Goal: Ask a question

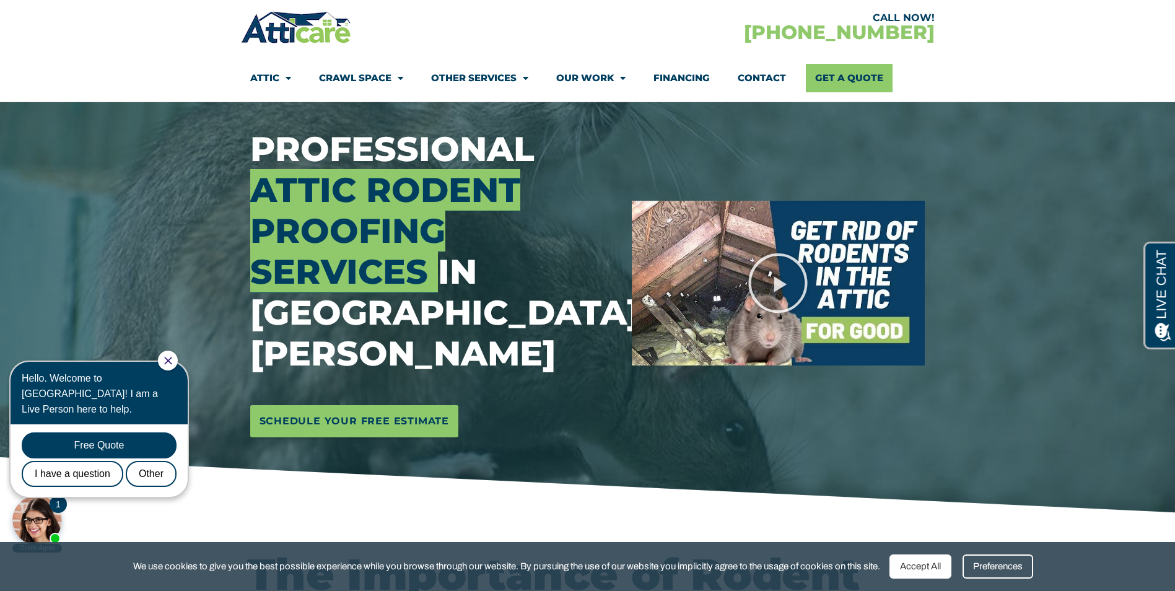
scroll to position [124, 0]
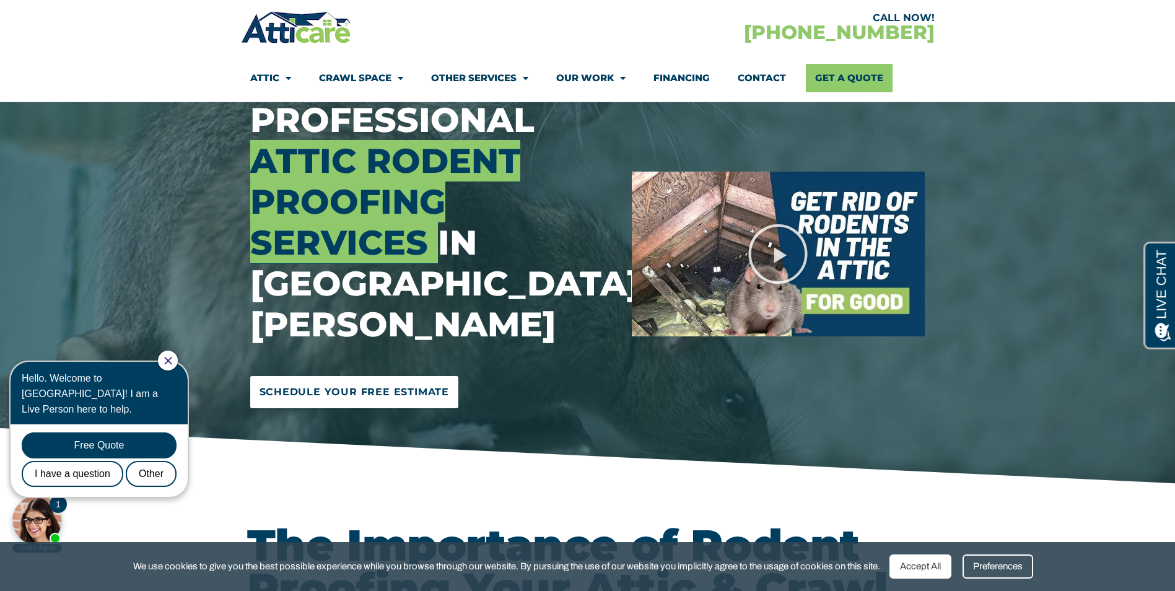
click at [387, 382] on span "Schedule Your Free Estimate" at bounding box center [354, 392] width 190 height 20
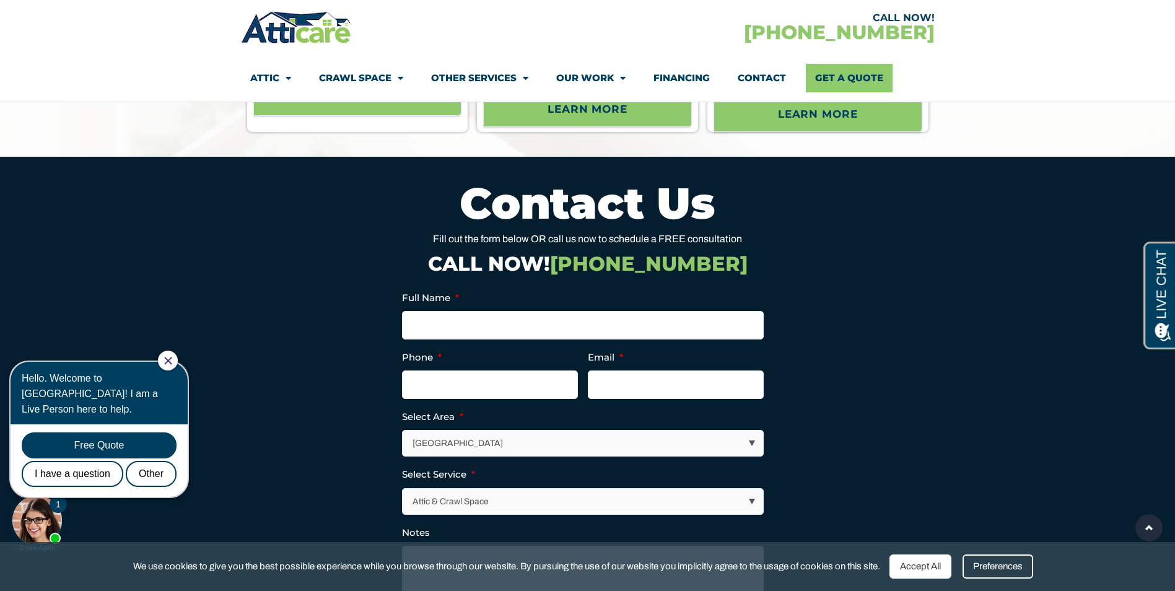
scroll to position [5348, 0]
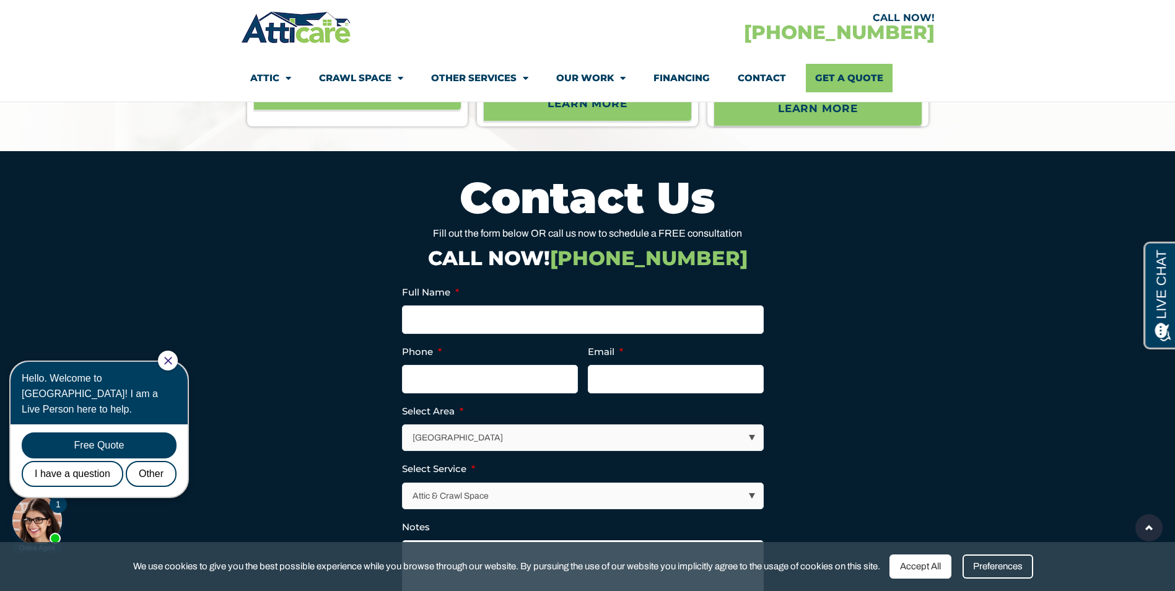
click at [750, 425] on select "Los Angeles Area San Francisco Bay Area New Jersey / New York Area Other Areas" at bounding box center [582, 437] width 360 height 25
click at [402, 425] on select "Los Angeles Area San Francisco Bay Area New Jersey / New York Area Other Areas" at bounding box center [582, 437] width 360 height 25
click at [752, 425] on select "Los Angeles Area San Francisco Bay Area New Jersey / New York Area Other Areas" at bounding box center [582, 437] width 360 height 25
select select "[GEOGRAPHIC_DATA]"
click at [402, 425] on select "Los Angeles Area San Francisco Bay Area New Jersey / New York Area Other Areas" at bounding box center [582, 437] width 360 height 25
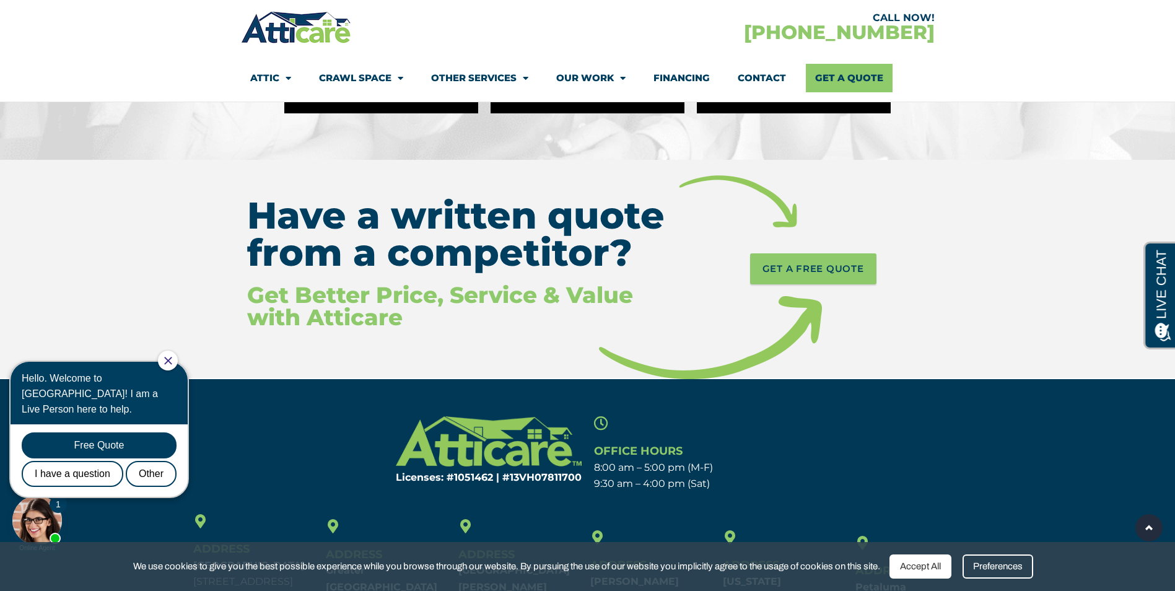
scroll to position [6261, 0]
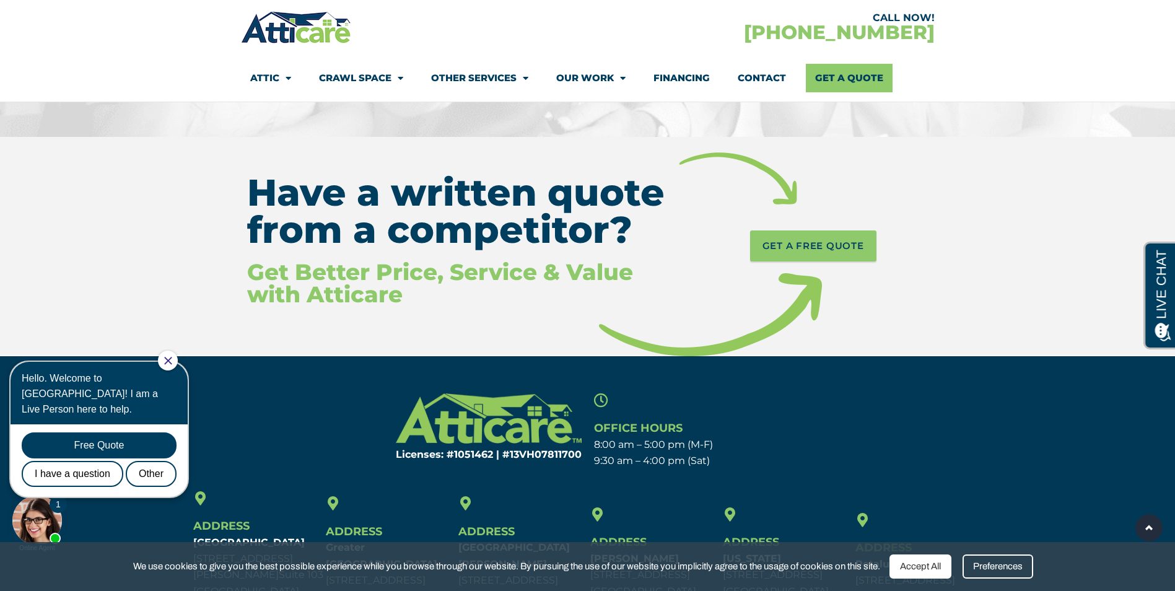
click at [178, 355] on div at bounding box center [168, 360] width 20 height 20
click at [172, 360] on icon "Close Chat" at bounding box center [167, 360] width 7 height 7
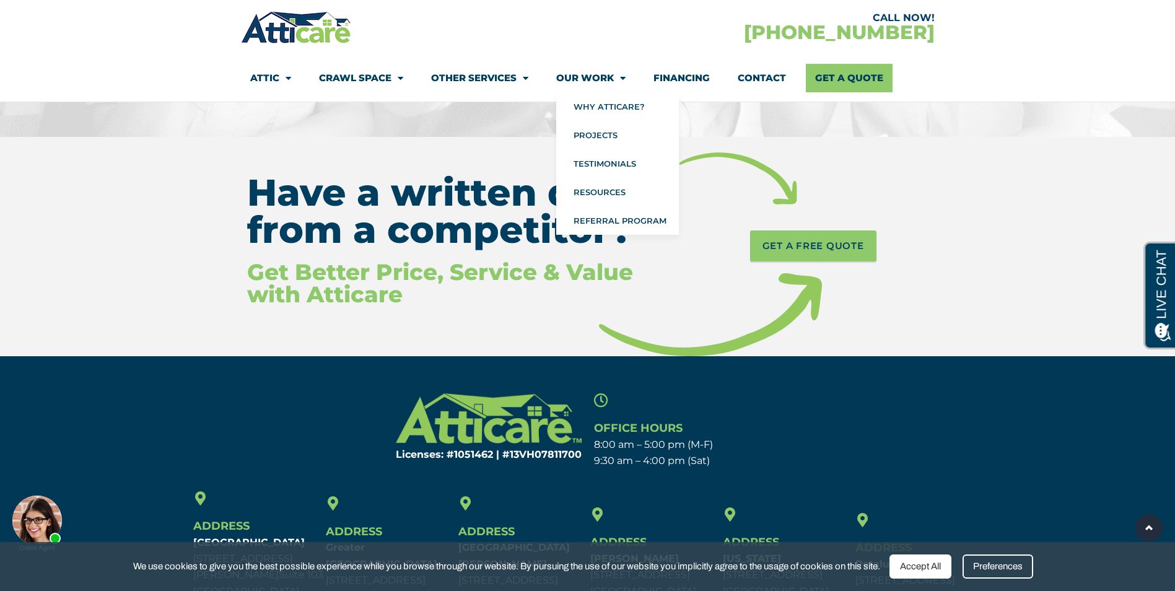
click at [592, 76] on link "Our Work" at bounding box center [590, 78] width 69 height 28
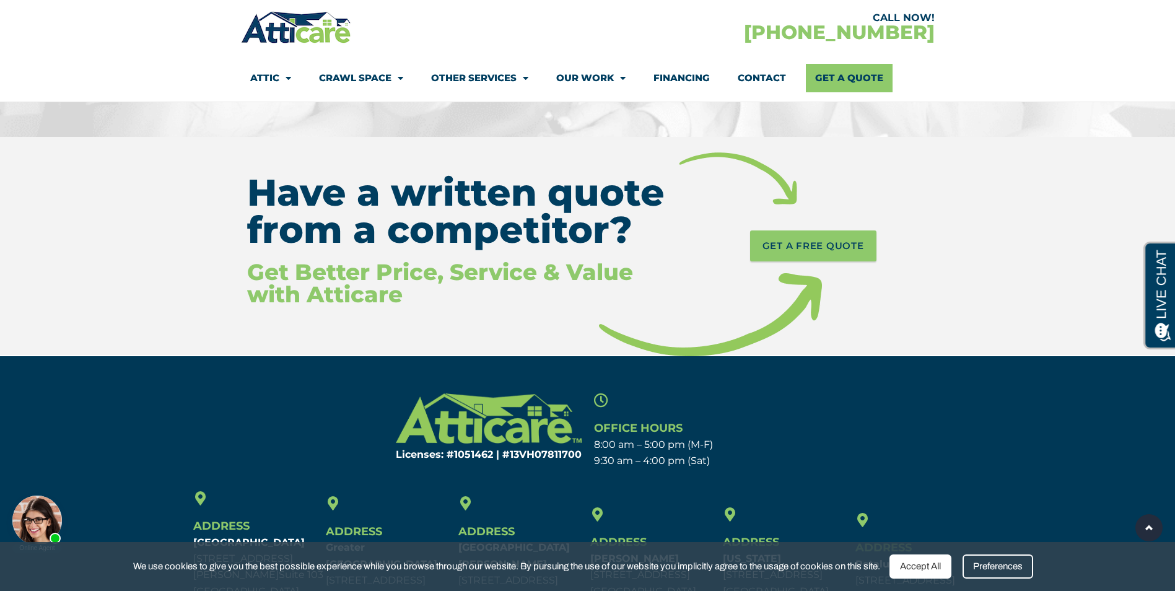
click at [592, 76] on link "Our Work" at bounding box center [590, 78] width 69 height 28
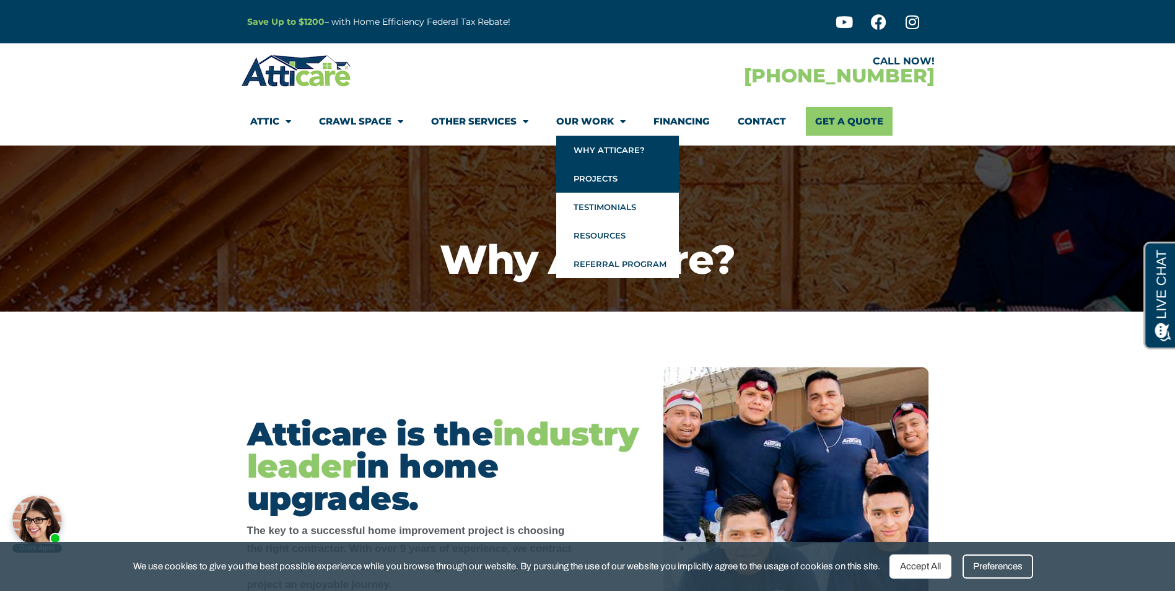
click at [591, 178] on link "Projects" at bounding box center [617, 178] width 123 height 28
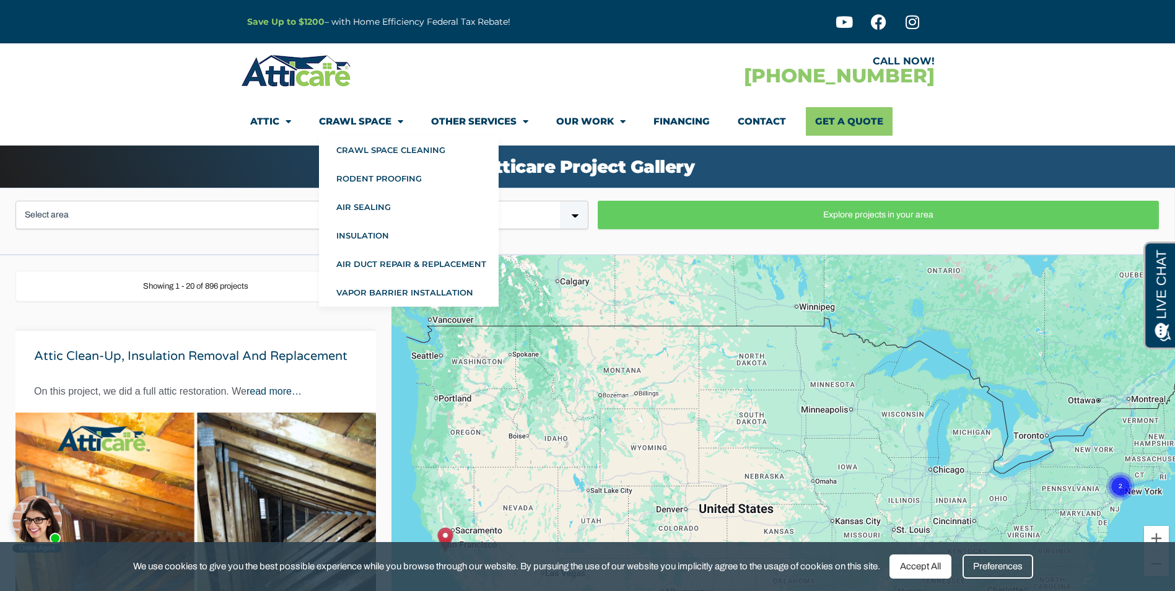
click at [360, 118] on link "Crawl Space" at bounding box center [361, 121] width 84 height 28
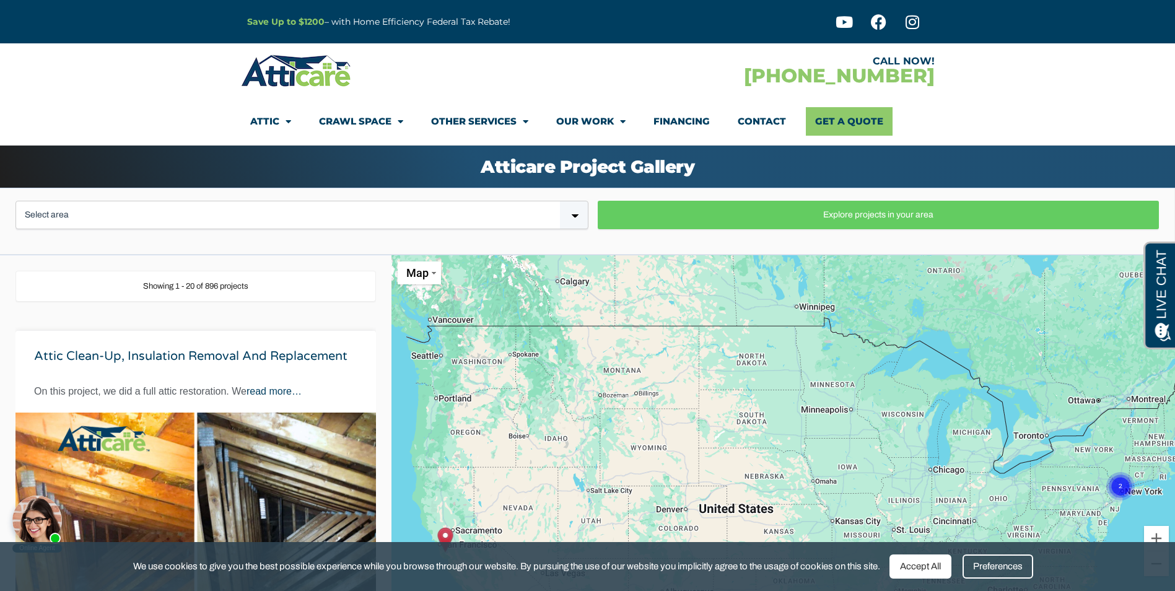
click at [360, 118] on link "Crawl Space" at bounding box center [361, 121] width 84 height 28
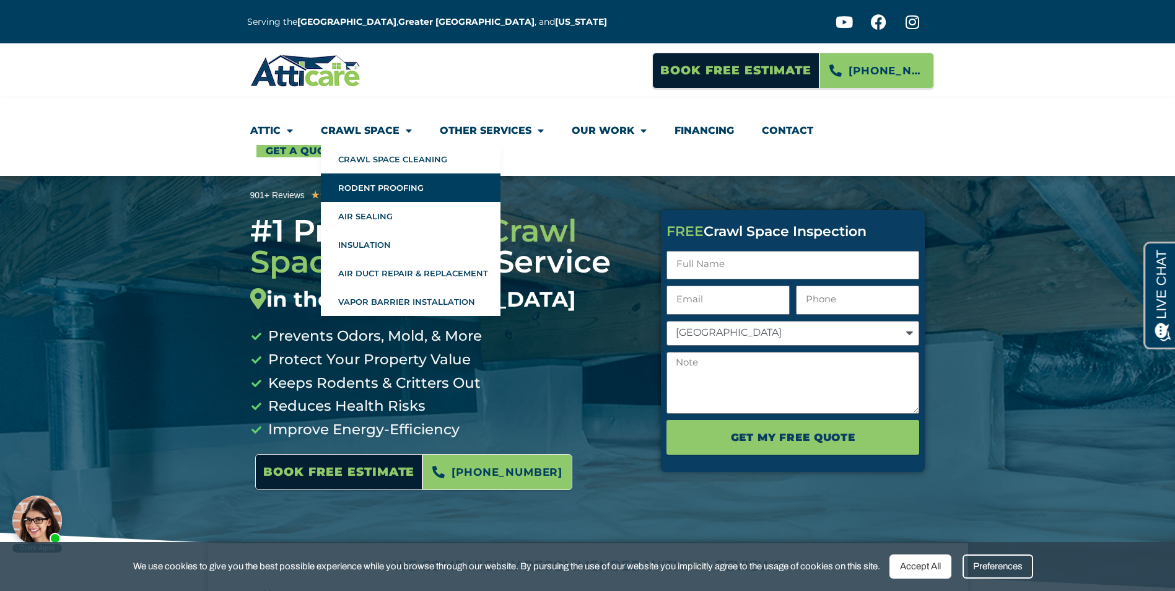
click at [361, 186] on link "Rodent Proofing" at bounding box center [411, 187] width 180 height 28
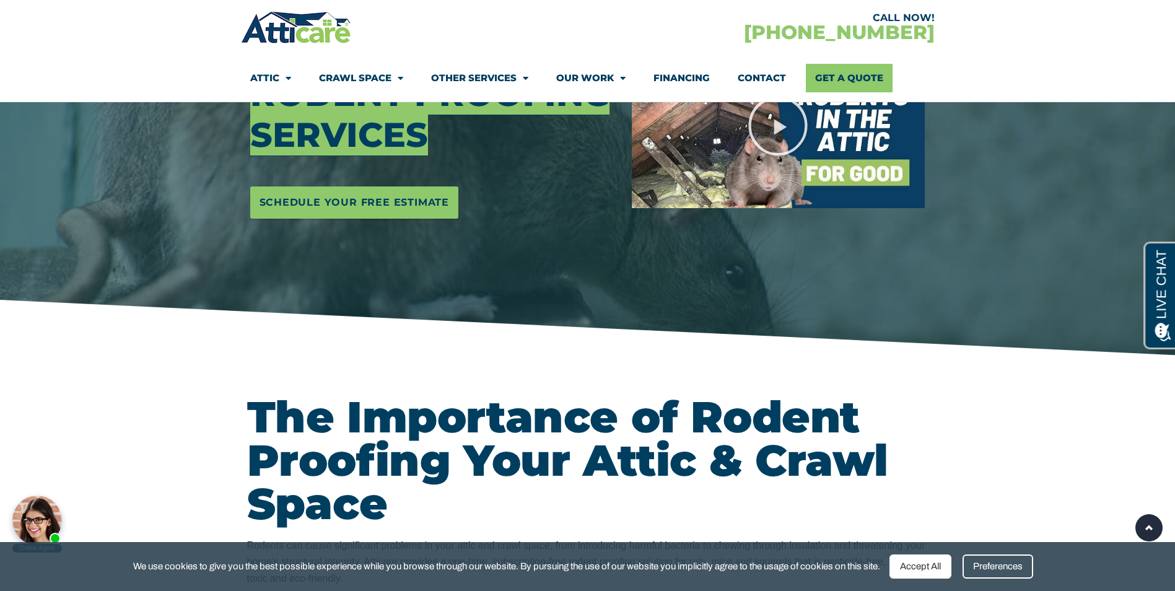
scroll to position [248, 0]
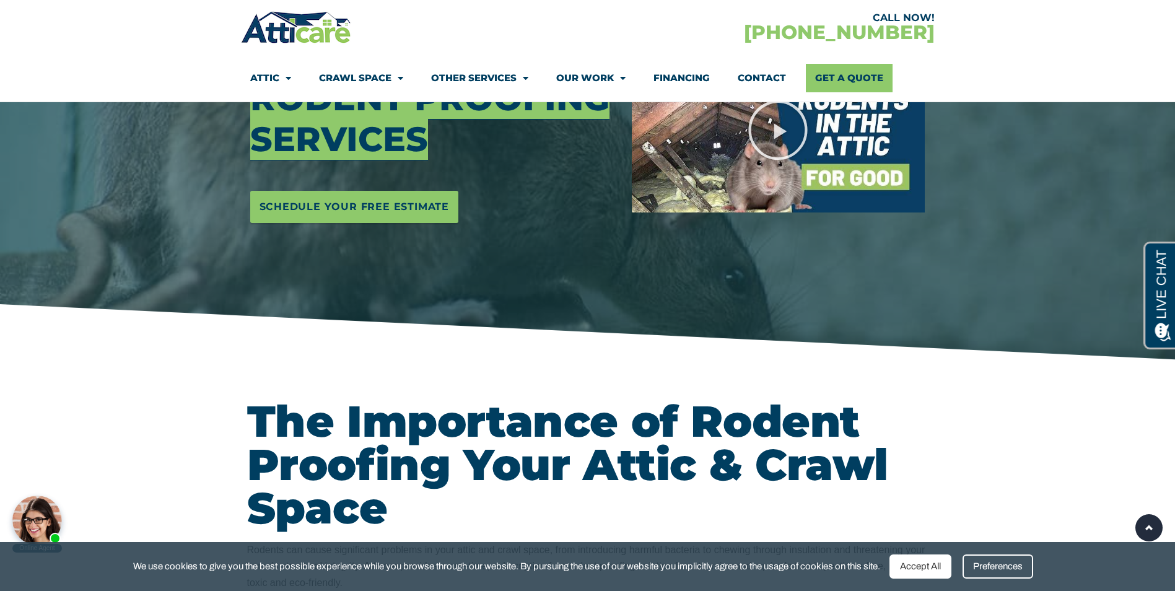
click at [682, 76] on link "Financing" at bounding box center [681, 78] width 56 height 28
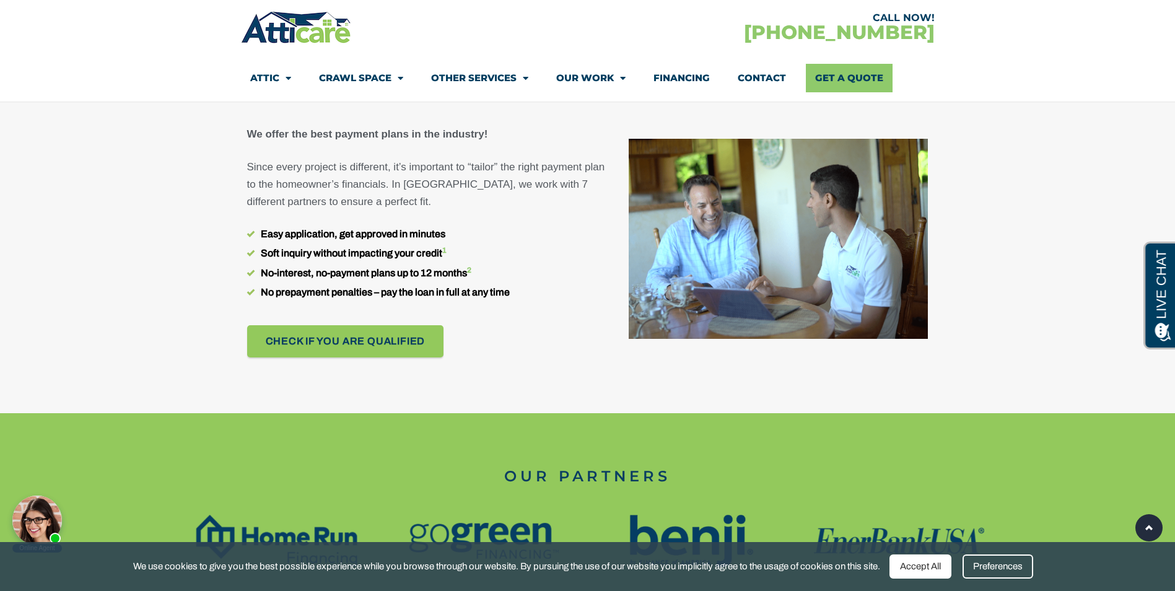
scroll to position [606, 0]
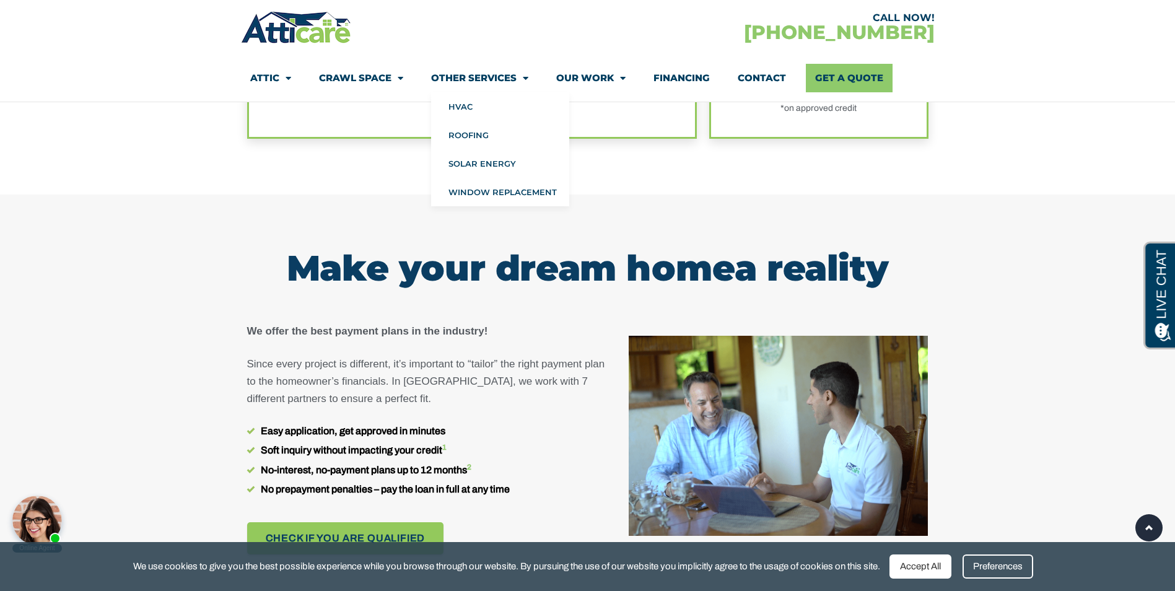
click at [484, 76] on link "Other Services" at bounding box center [479, 78] width 97 height 28
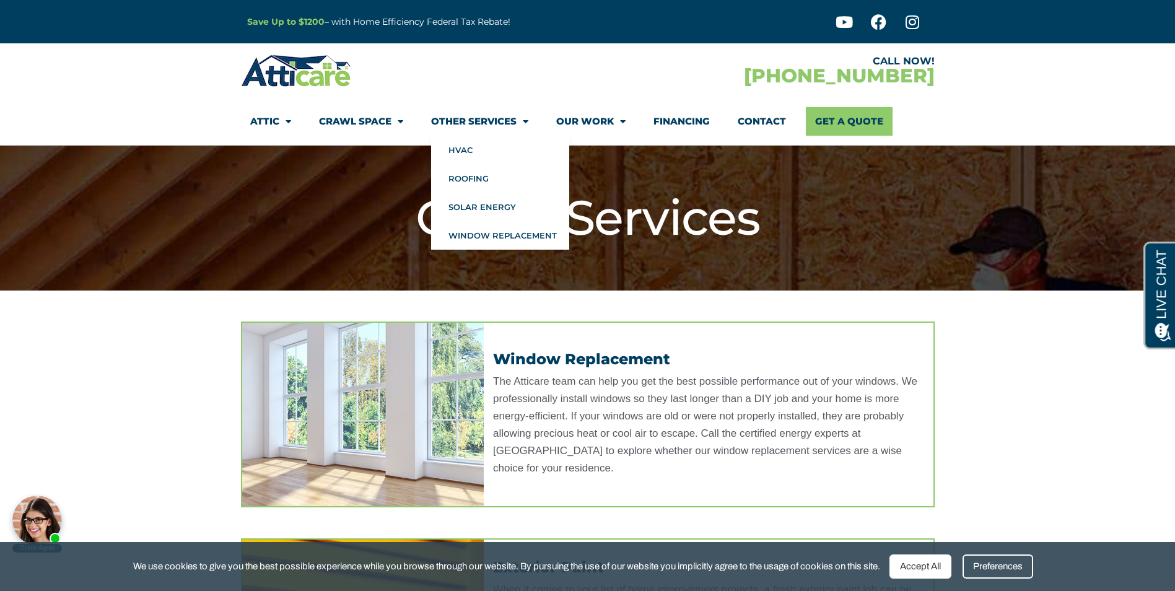
click at [499, 119] on link "Other Services" at bounding box center [479, 121] width 97 height 28
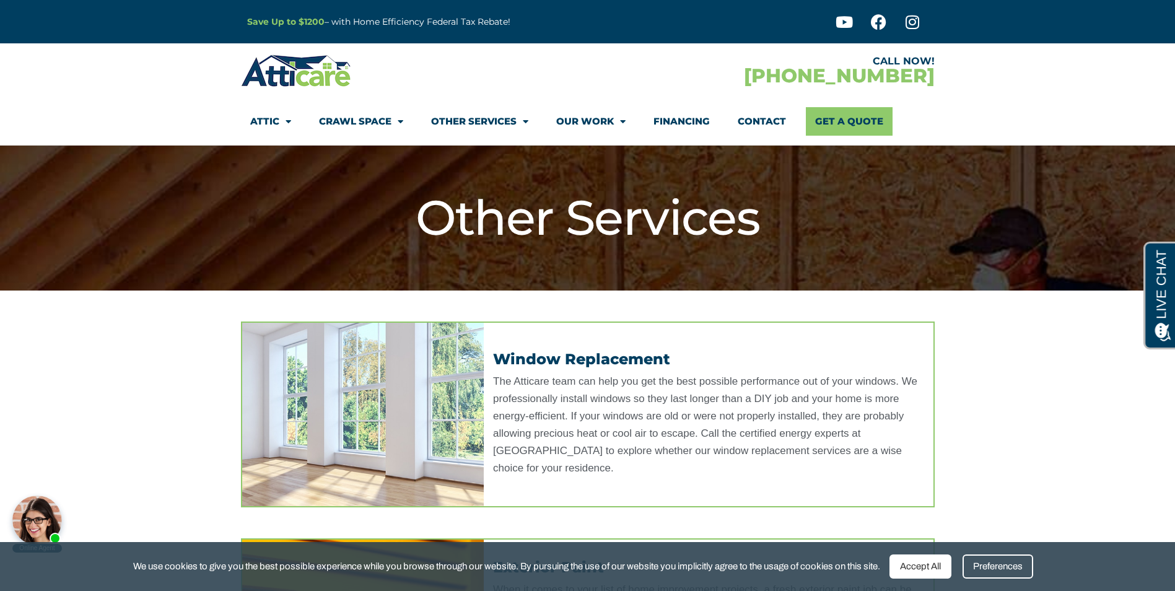
click at [499, 119] on link "Other Services" at bounding box center [479, 121] width 97 height 28
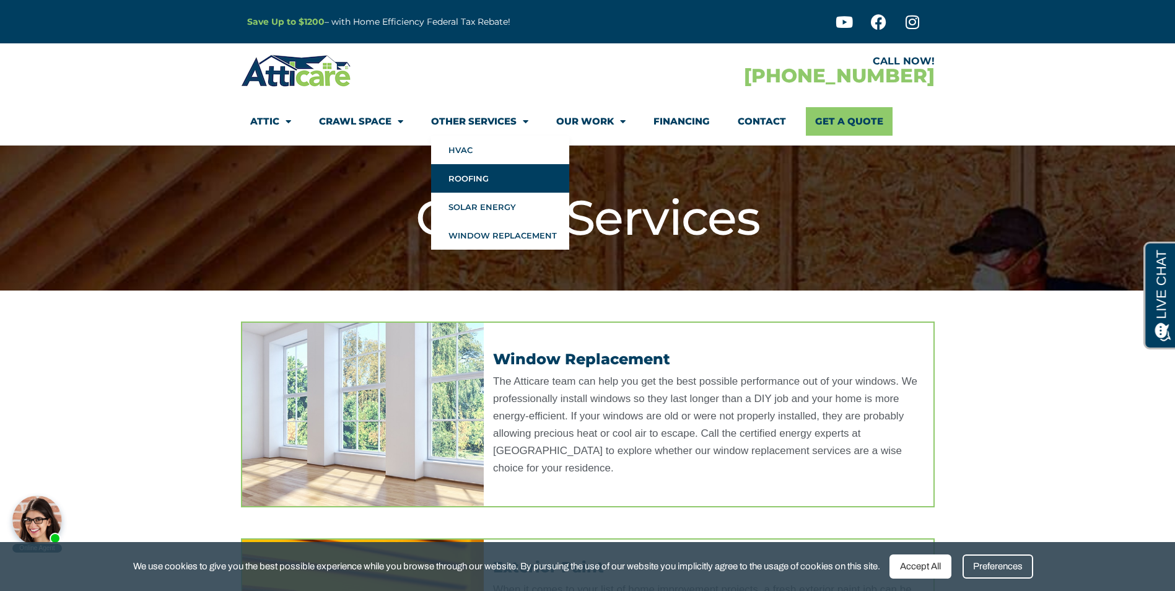
click at [451, 179] on link "Roofing" at bounding box center [500, 178] width 138 height 28
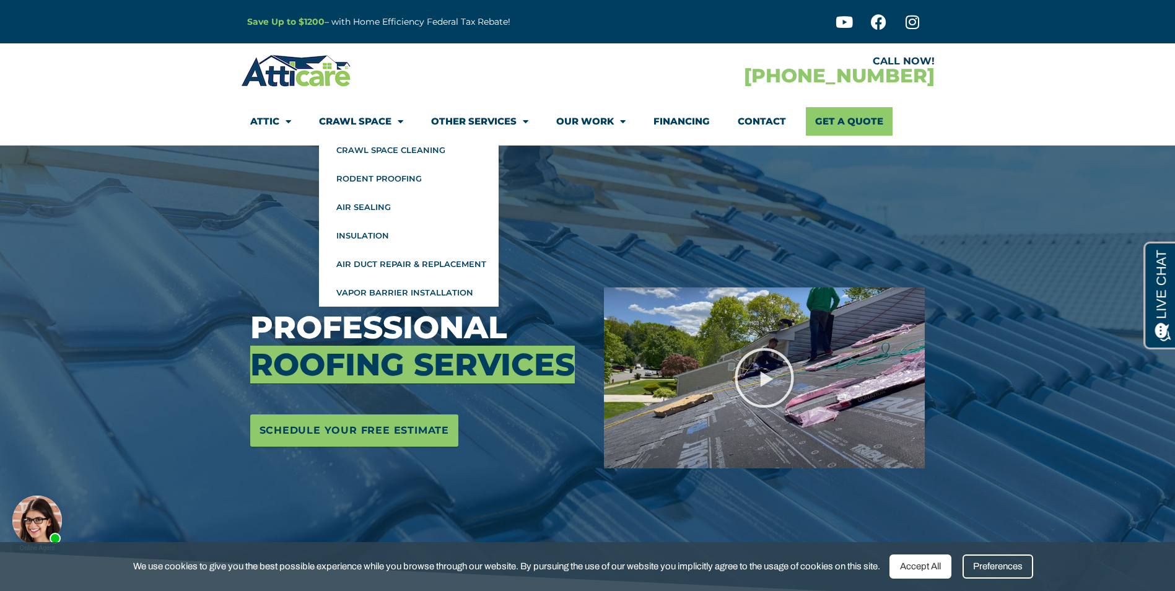
click at [357, 121] on link "Crawl Space" at bounding box center [361, 121] width 84 height 28
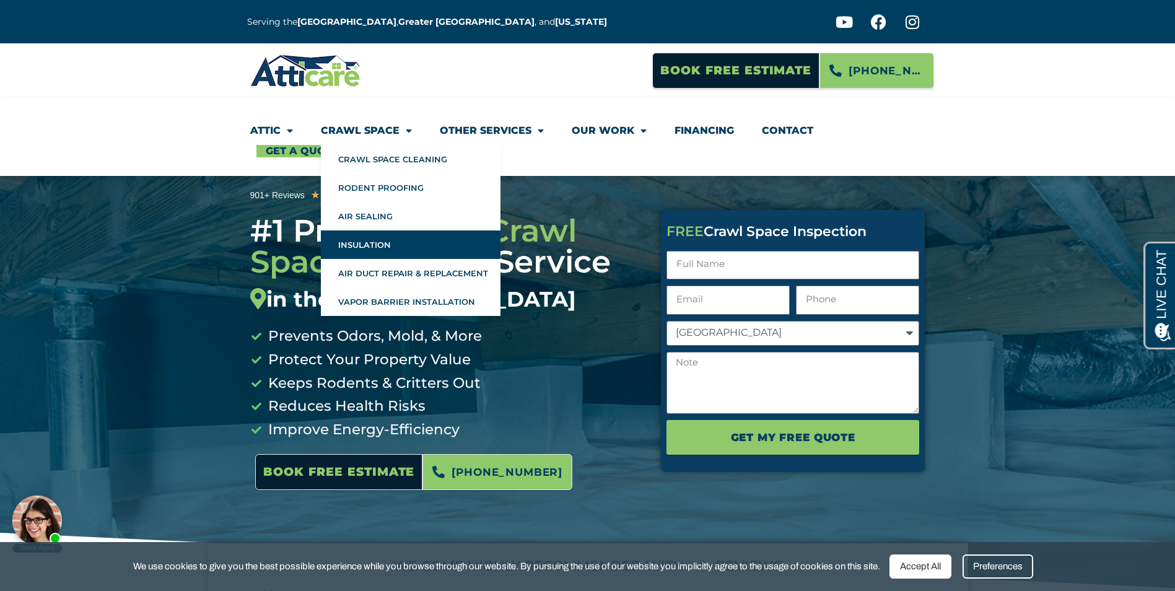
click at [380, 246] on link "Insulation" at bounding box center [411, 244] width 180 height 28
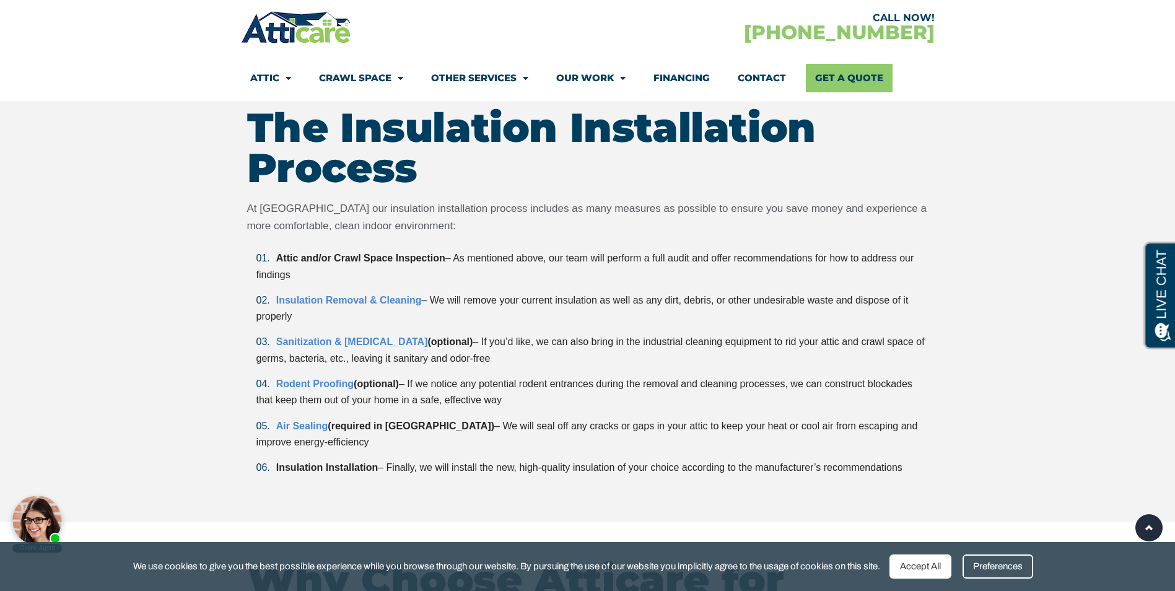
scroll to position [2972, 0]
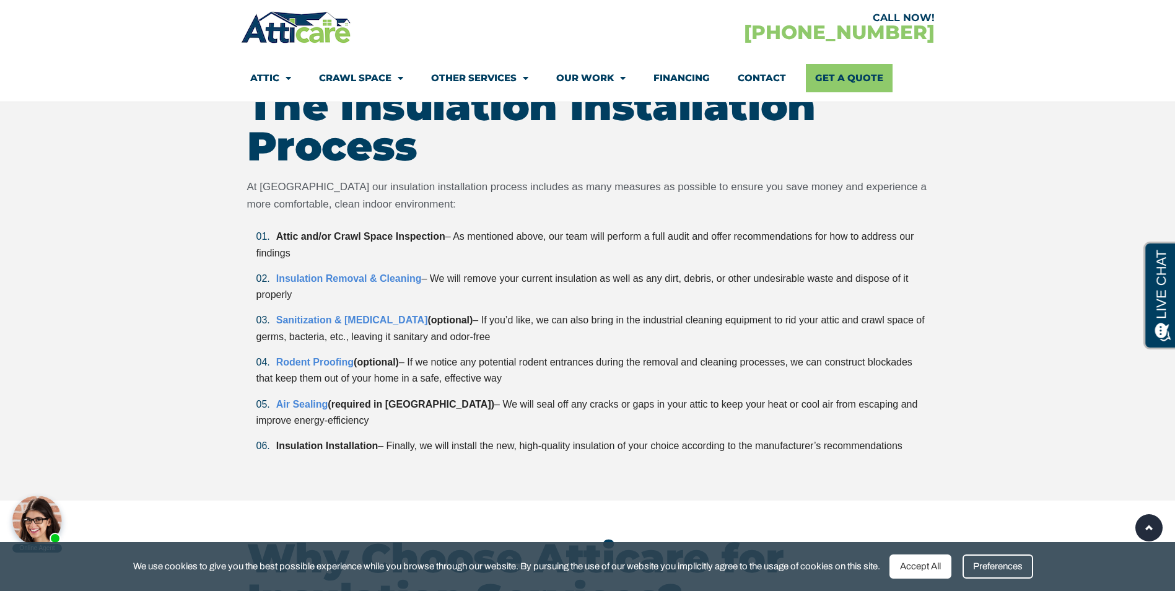
drag, startPoint x: 695, startPoint y: 236, endPoint x: 503, endPoint y: 341, distance: 218.9
click at [503, 341] on ol "Attic and/or Crawl Space Inspection – As mentioned above, our team will perform…" at bounding box center [587, 340] width 681 height 225
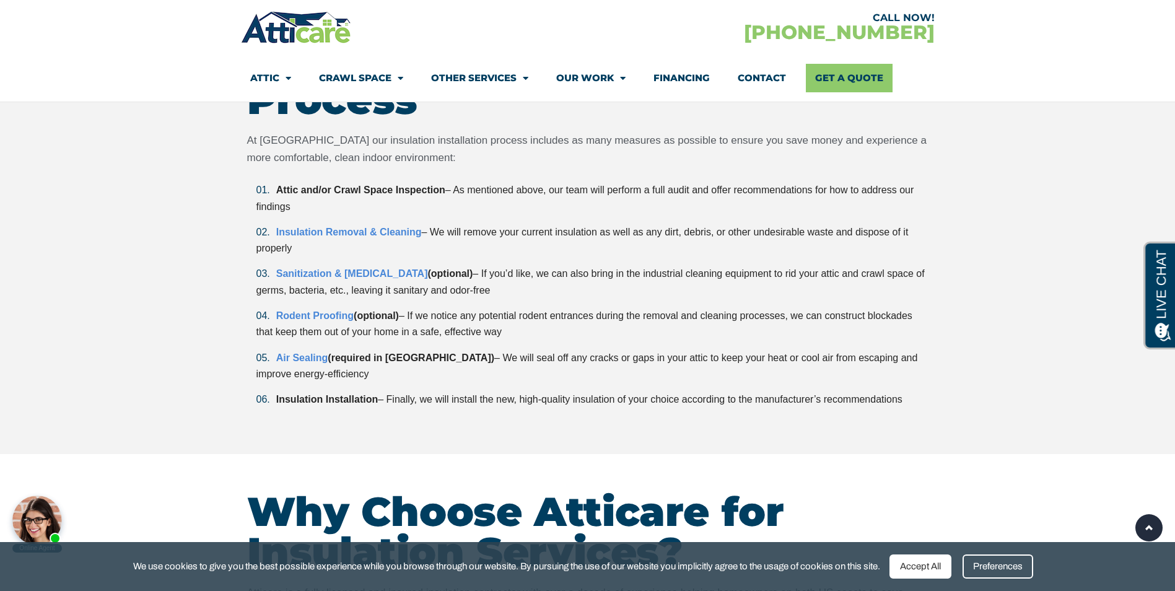
scroll to position [3034, 0]
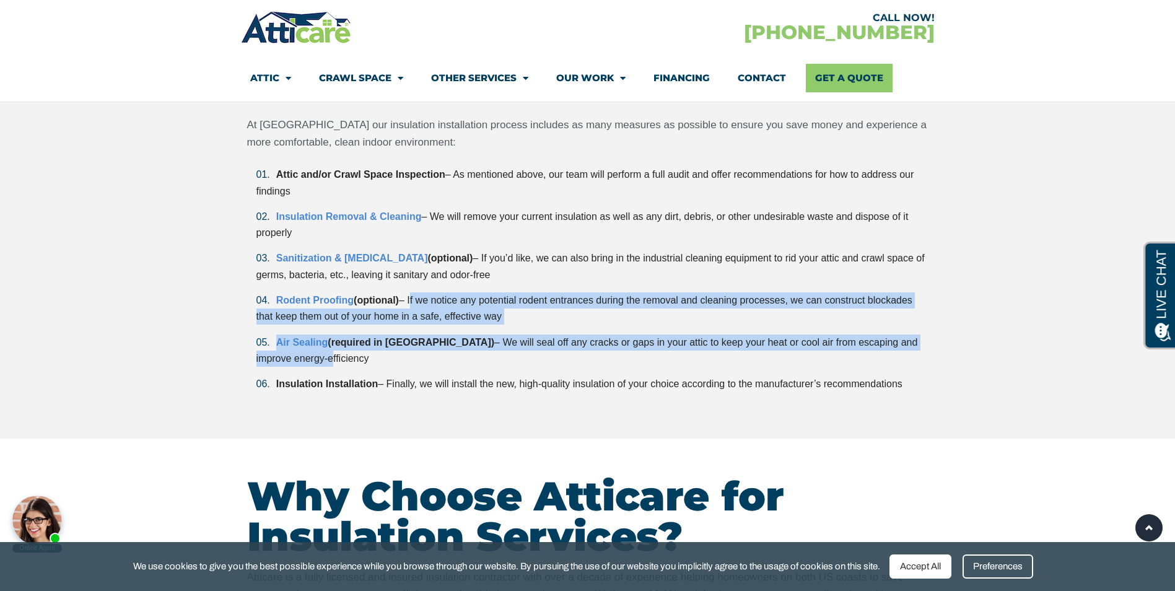
drag, startPoint x: 411, startPoint y: 300, endPoint x: 942, endPoint y: 349, distance: 532.8
click at [942, 349] on section "The Insulation Installation Process At Atticare our insulation installation pro…" at bounding box center [587, 206] width 1175 height 464
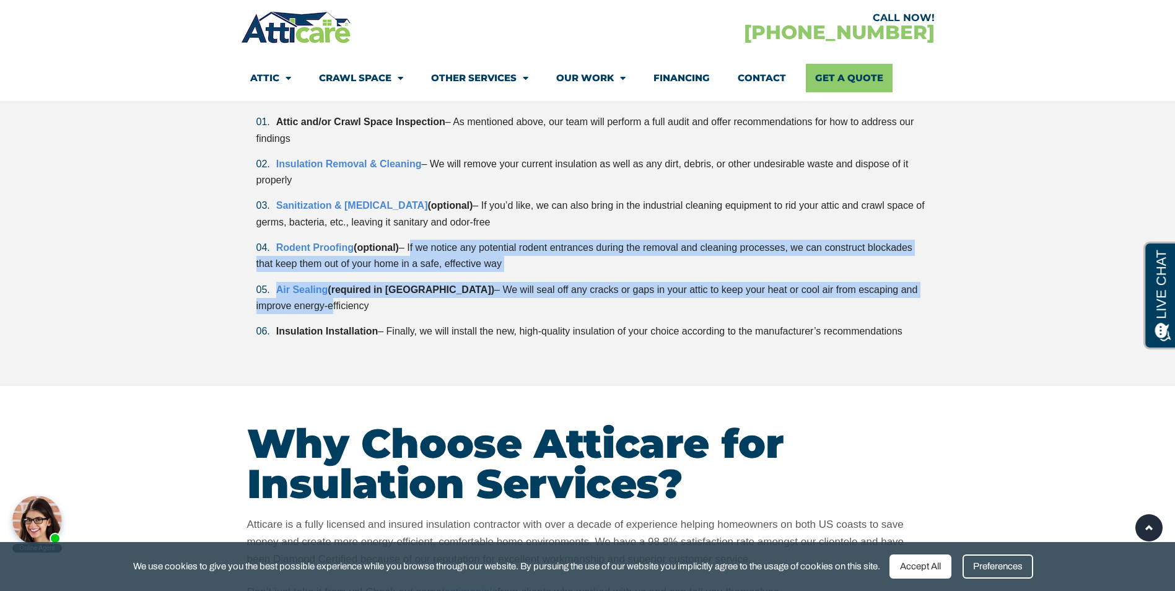
scroll to position [3158, 0]
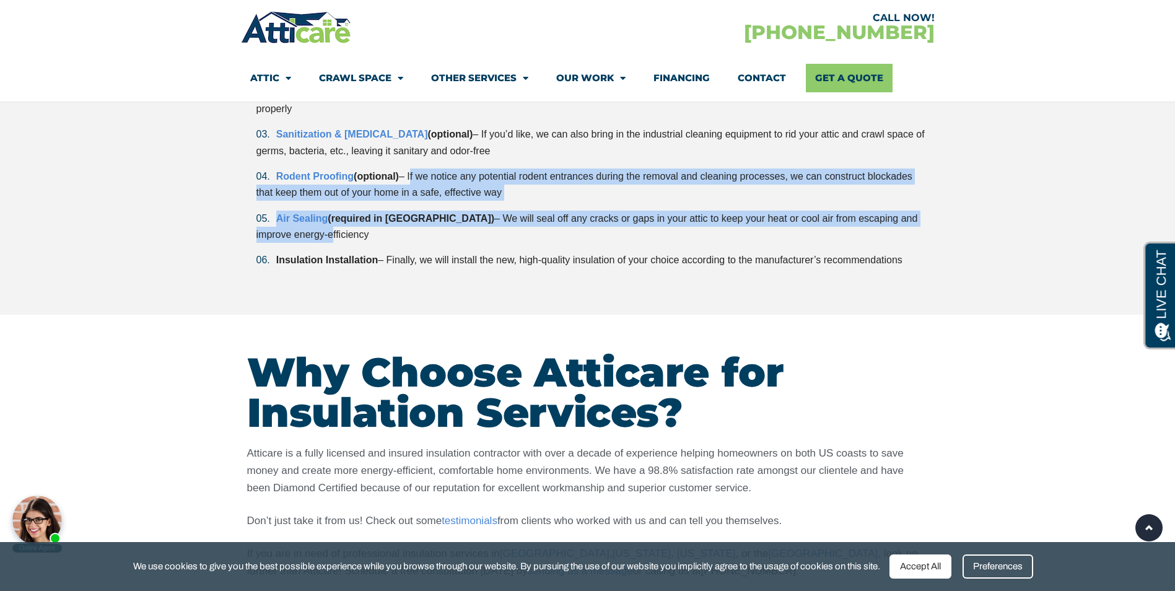
drag, startPoint x: 431, startPoint y: 258, endPoint x: 1054, endPoint y: 254, distance: 622.9
click at [1054, 254] on section "The Insulation Installation Process At Atticare our insulation installation pro…" at bounding box center [587, 82] width 1175 height 464
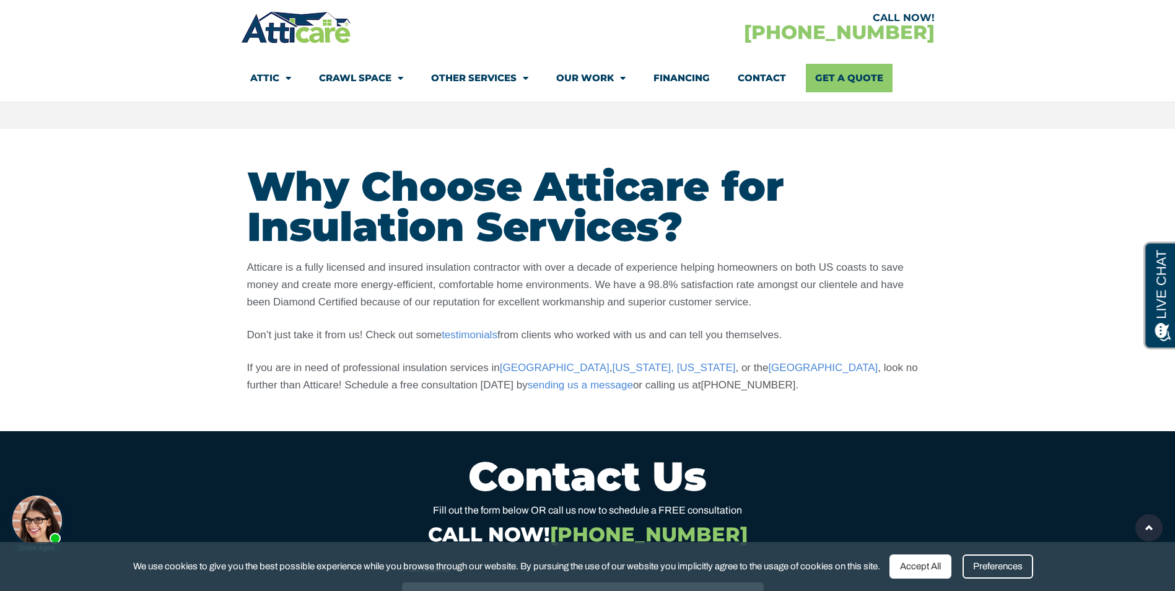
scroll to position [3405, 0]
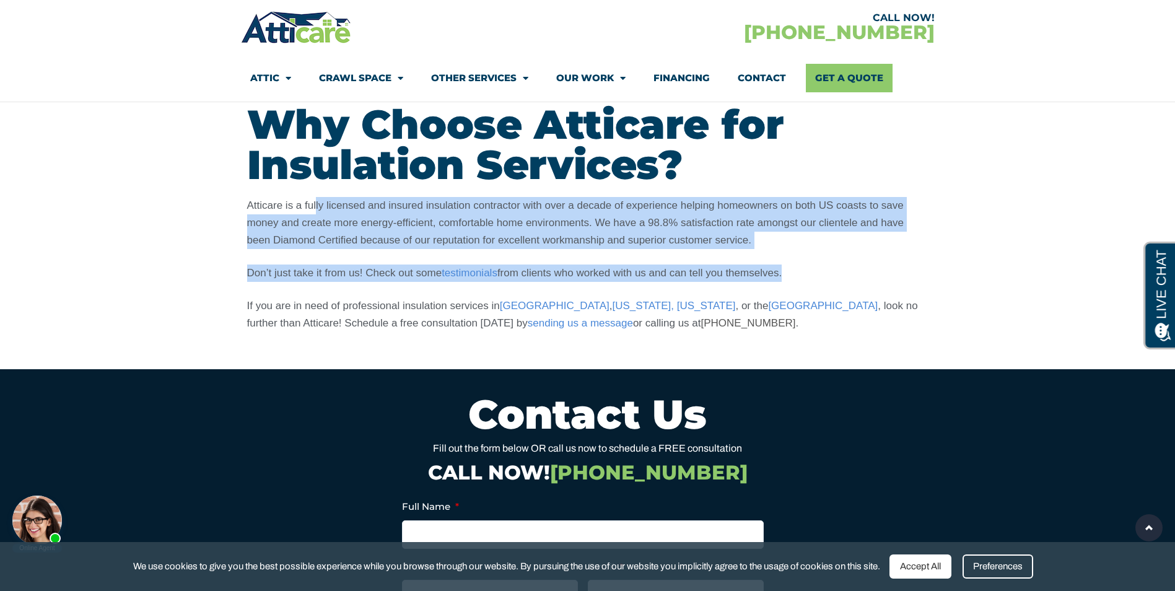
drag, startPoint x: 343, startPoint y: 212, endPoint x: 786, endPoint y: 274, distance: 446.9
click at [786, 274] on div "Atticare is a fully licensed and insured insulation contractor with over a deca…" at bounding box center [587, 264] width 681 height 135
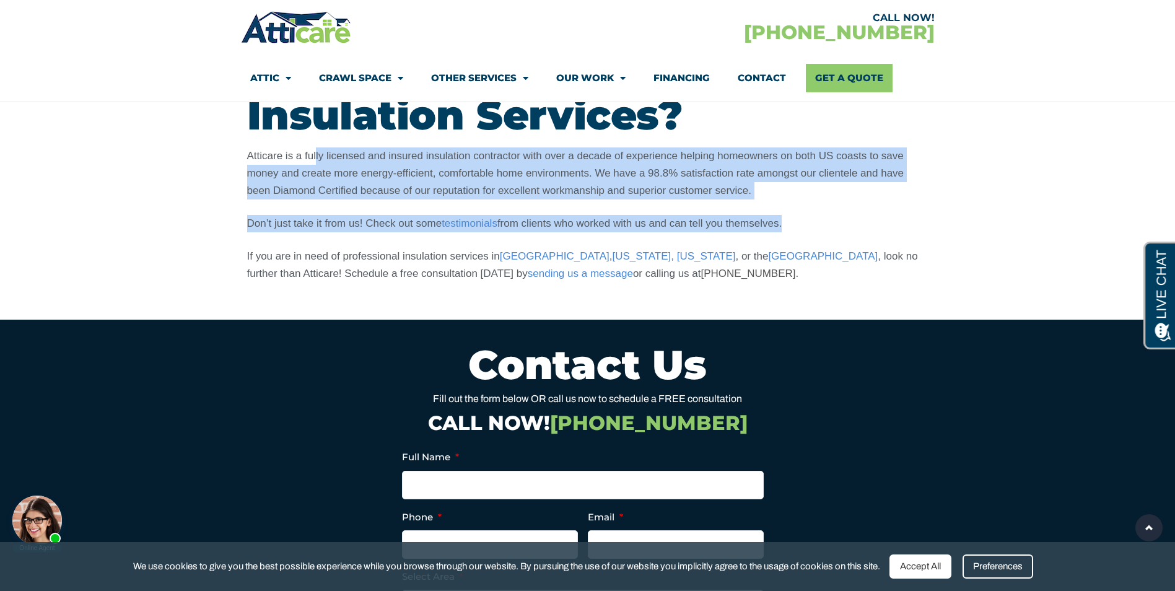
scroll to position [3467, 0]
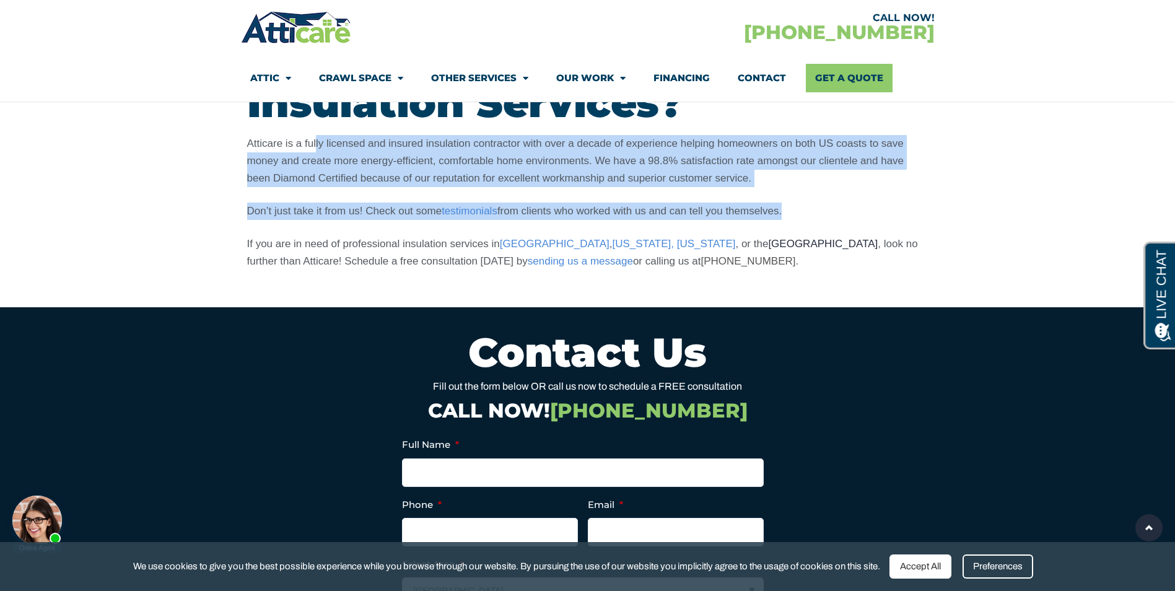
click at [768, 243] on link "[GEOGRAPHIC_DATA]" at bounding box center [823, 244] width 110 height 12
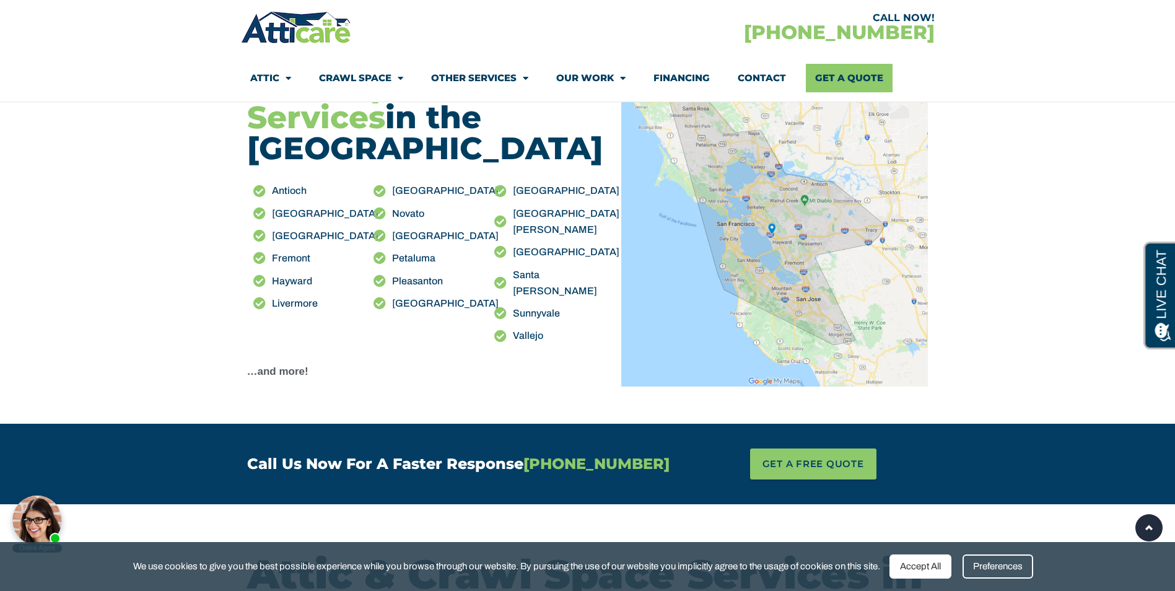
scroll to position [1300, 0]
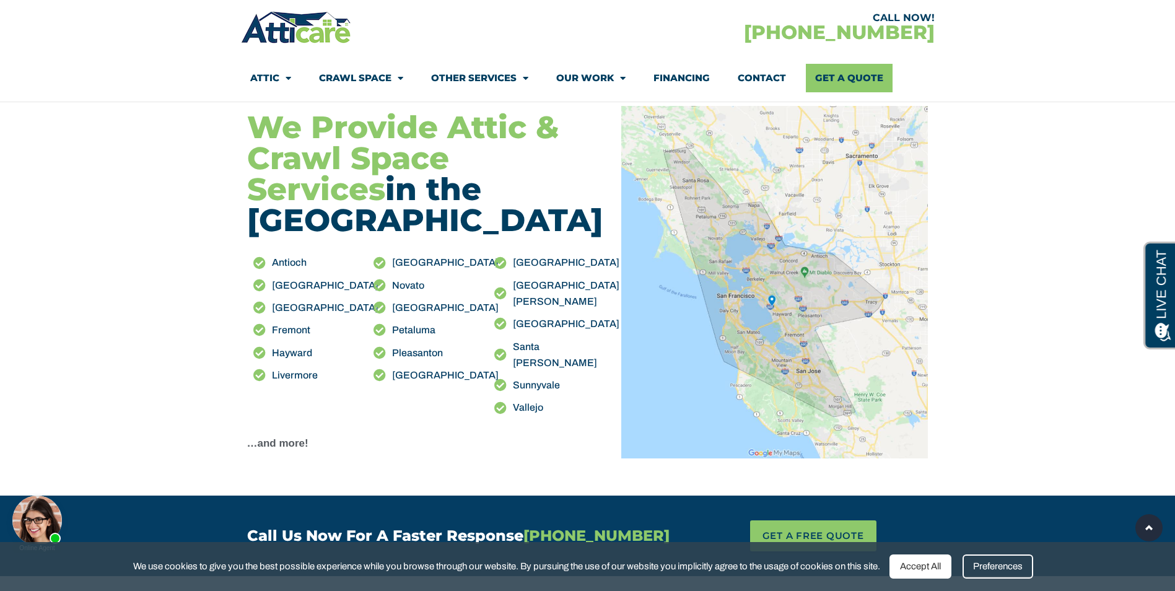
click at [523, 339] on span "Santa Rosa" at bounding box center [556, 355] width 93 height 33
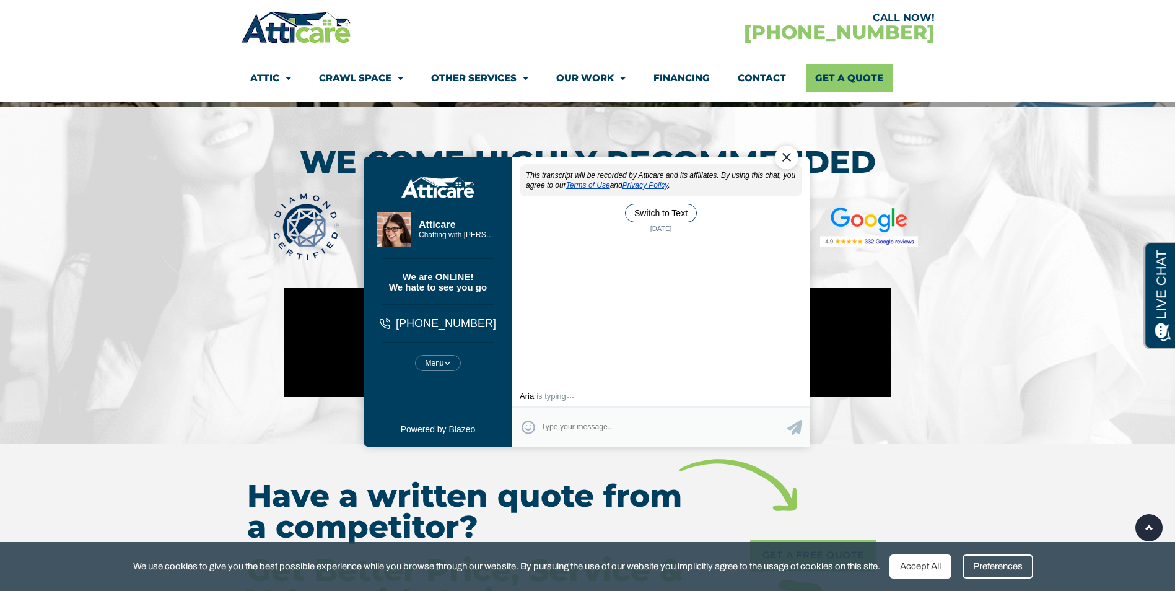
scroll to position [6491, 0]
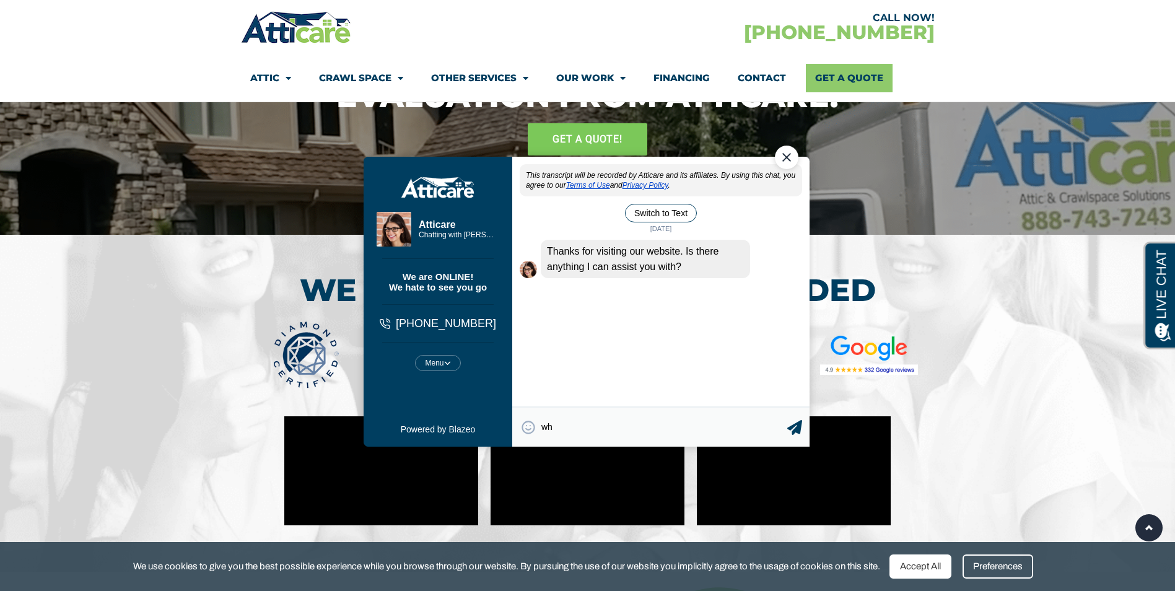
type textarea "w"
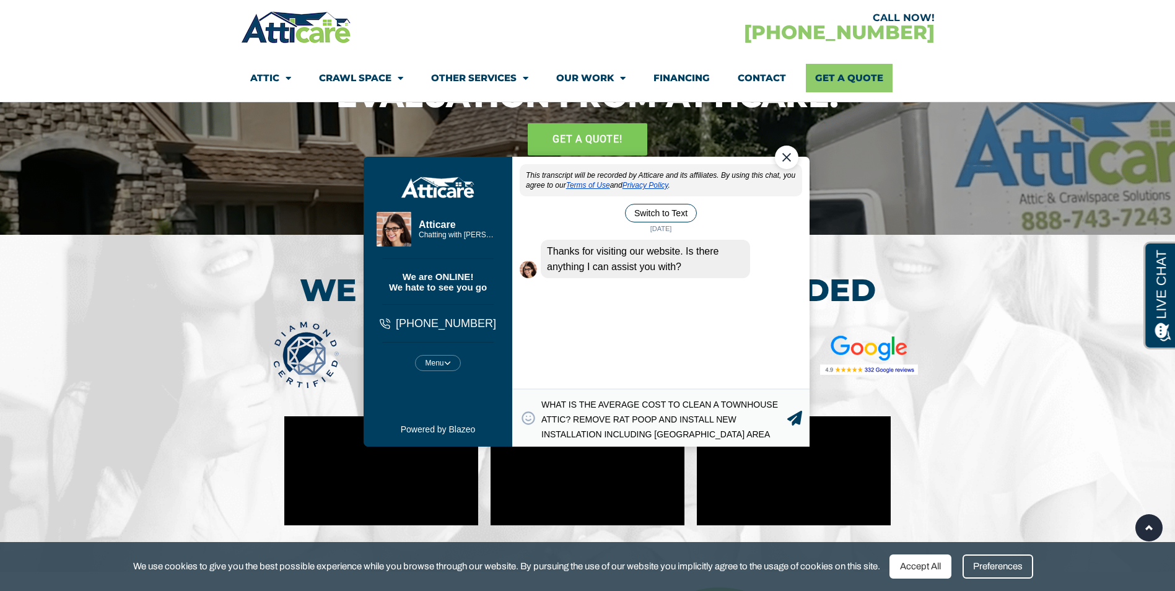
type textarea "WHAT IS THE AVERAGE COST TO CLEAN A TOWNHOUSE ATTIC? REMOVE RAT POOP AND INSTAL…"
click at [801, 417] on div "😀 😁 😂 😃 😄 😅 😆 😇 😈 😉 😊 😋 😌 😍 😎 😏 😐 😑 😒 😓 😔 😕 😖 😗 😘 😛 😝 😞 😟 😠 😡 😢 😣 😤 😥 😦 Type yo…" at bounding box center [659, 418] width 297 height 58
click at [794, 419] on icon at bounding box center [793, 418] width 15 height 15
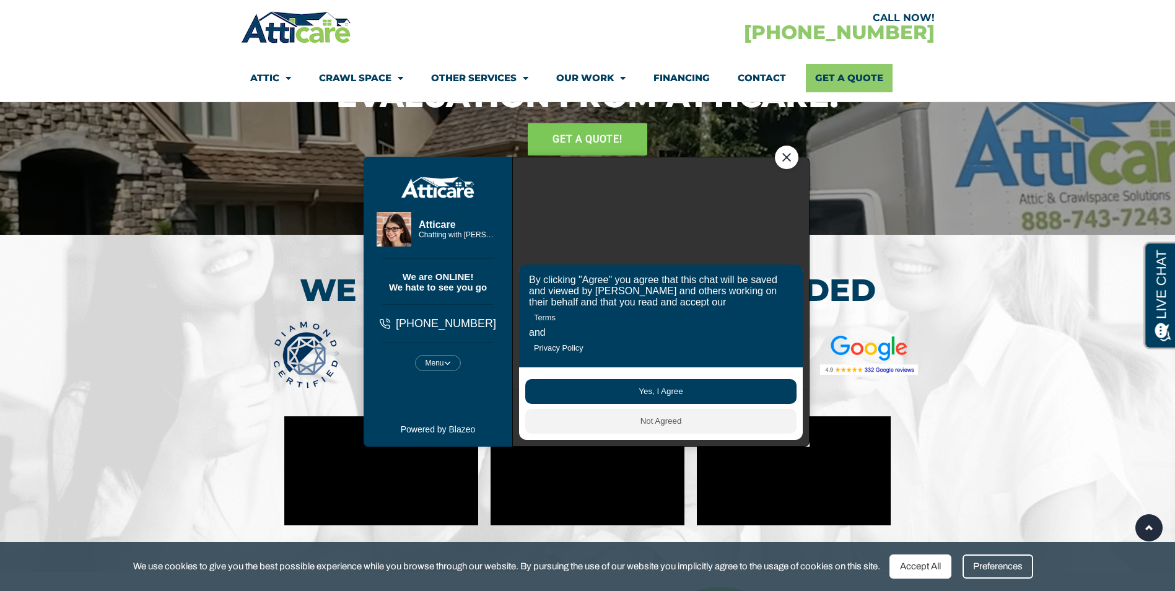
click at [662, 393] on button "Yes, I Agree" at bounding box center [659, 391] width 271 height 25
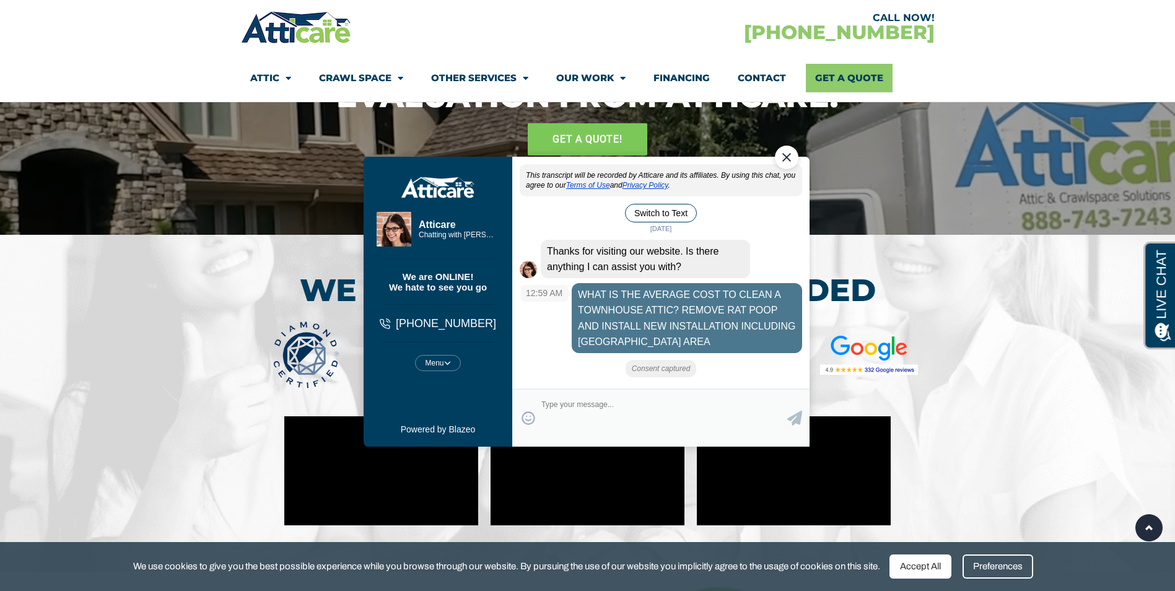
scroll to position [6, 0]
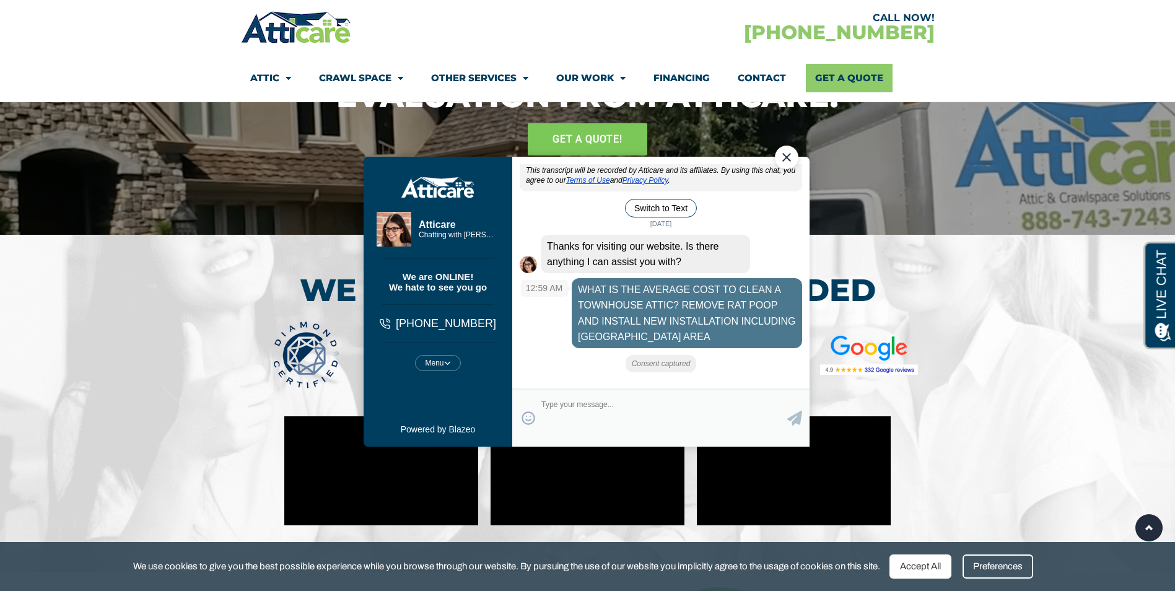
drag, startPoint x: 614, startPoint y: 303, endPoint x: 661, endPoint y: 337, distance: 58.5
click at [661, 337] on div "WHAT IS THE AVERAGE COST TO CLEAN A TOWNHOUSE ATTIC? REMOVE RAT POOP AND INSTAL…" at bounding box center [686, 313] width 230 height 70
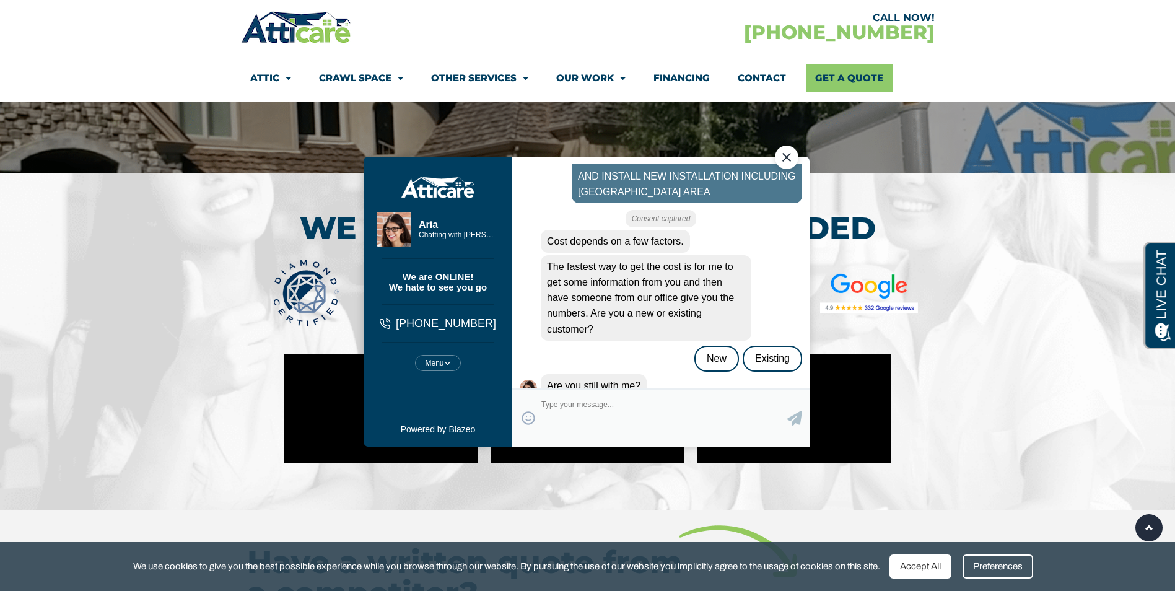
scroll to position [175, 0]
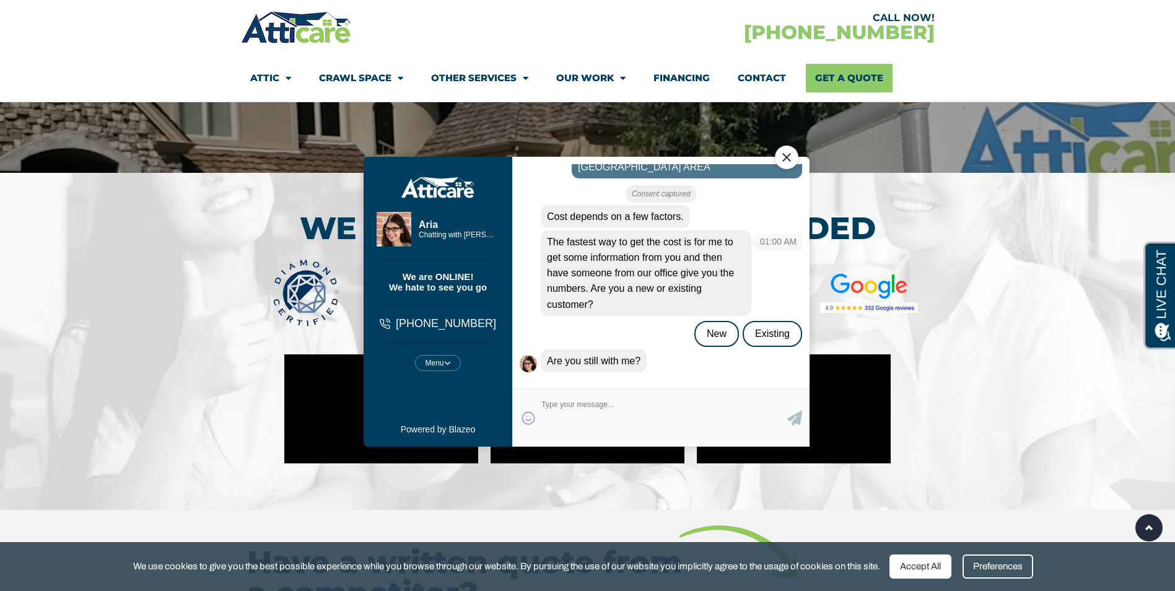
drag, startPoint x: 662, startPoint y: 235, endPoint x: 653, endPoint y: 314, distance: 79.2
click at [653, 314] on div "The fastest way to get the cost is for me to get some information from you and …" at bounding box center [645, 272] width 211 height 85
click at [571, 409] on textarea "Type your response and press Return or Send" at bounding box center [664, 418] width 246 height 42
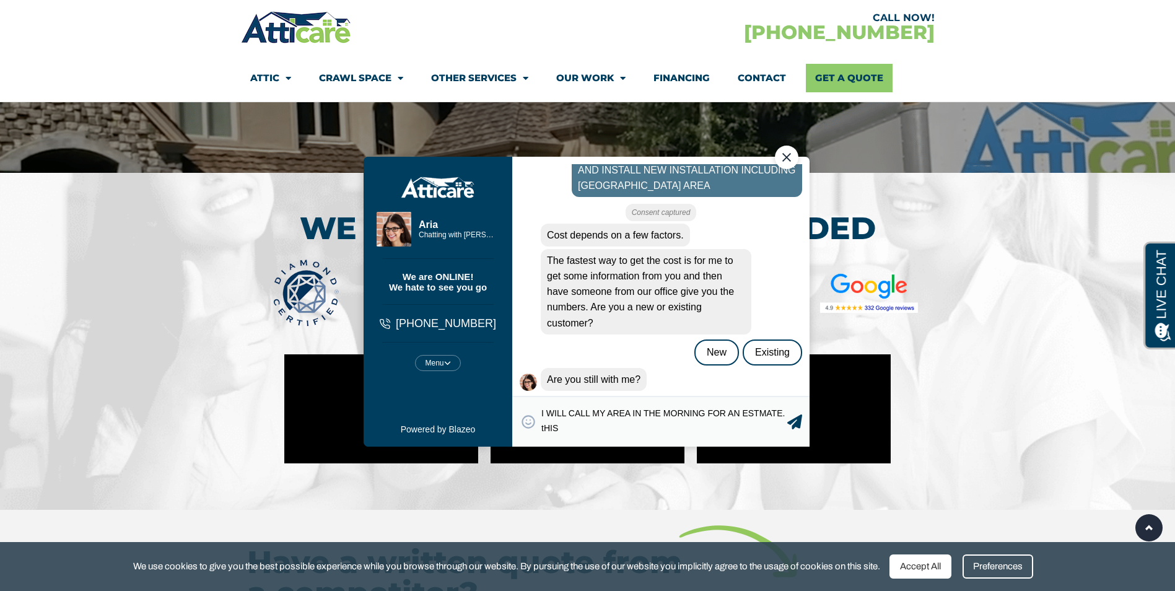
scroll to position [160, 0]
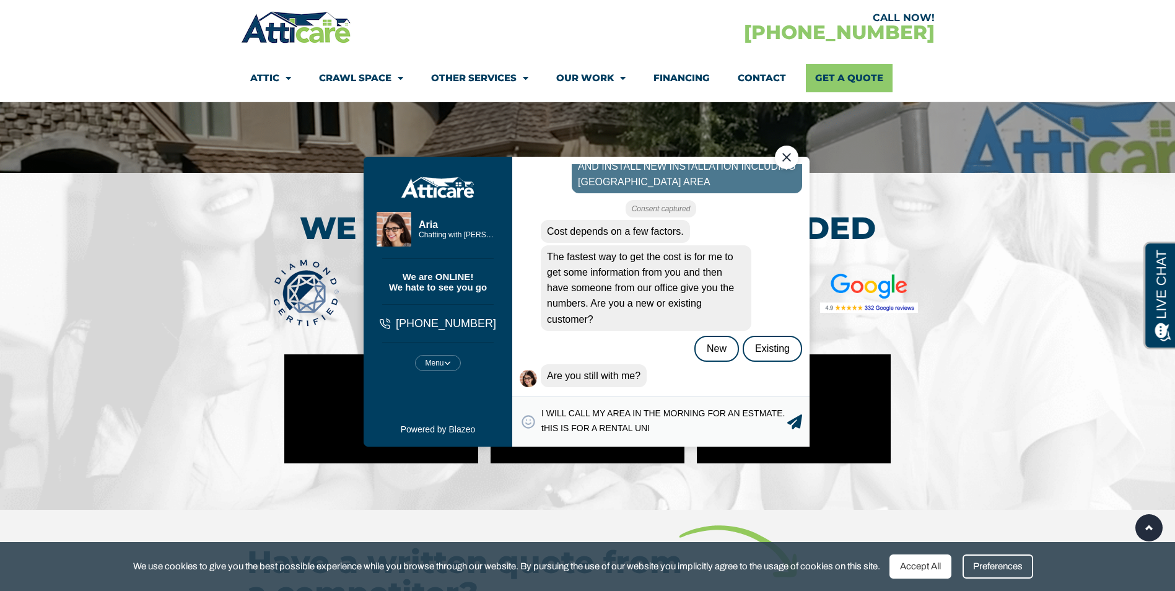
type textarea "I WILL CALL MY AREA IN THE MORNING FOR AN ESTMATE. tHIS IS FOR A RENTAL UNIT"
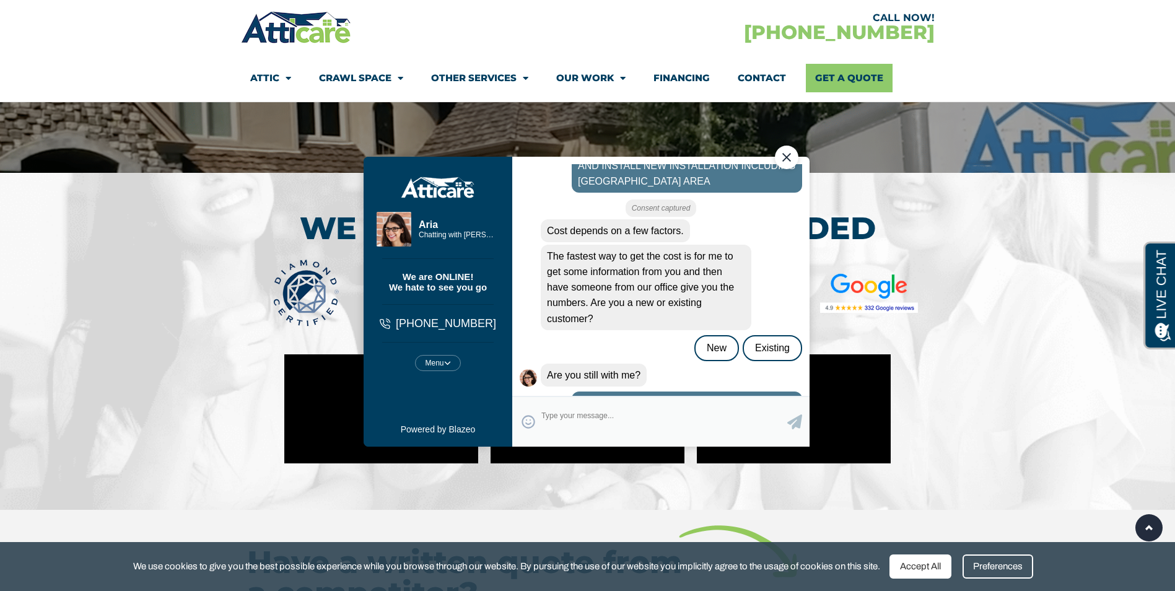
scroll to position [199, 0]
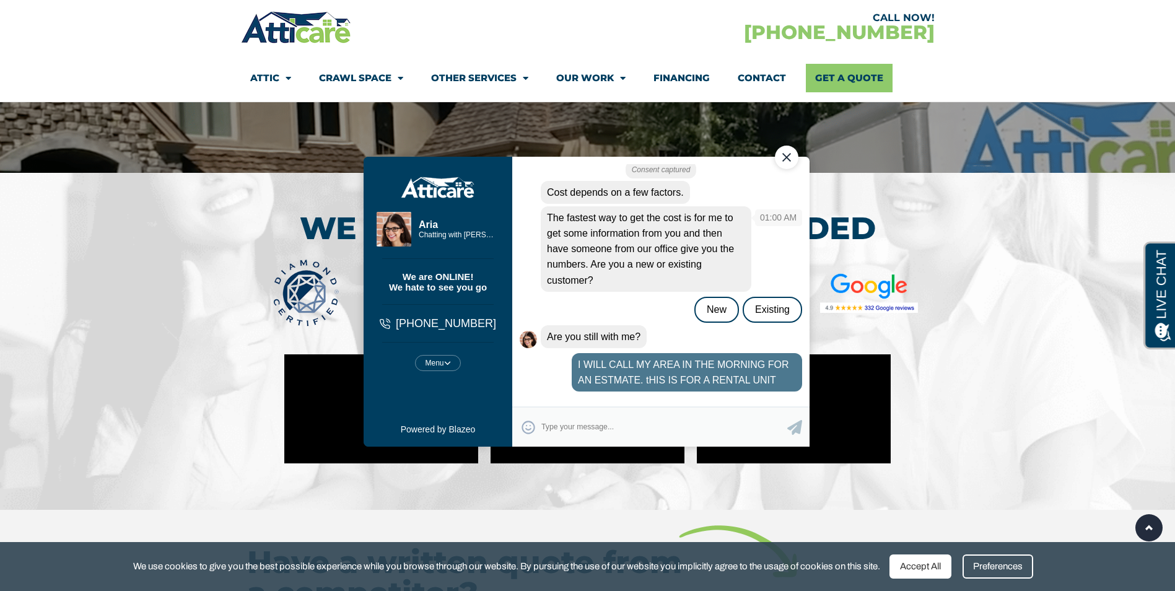
drag, startPoint x: 646, startPoint y: 240, endPoint x: 599, endPoint y: 288, distance: 67.4
click at [599, 288] on div "The fastest way to get the cost is for me to get some information from you and …" at bounding box center [645, 248] width 211 height 85
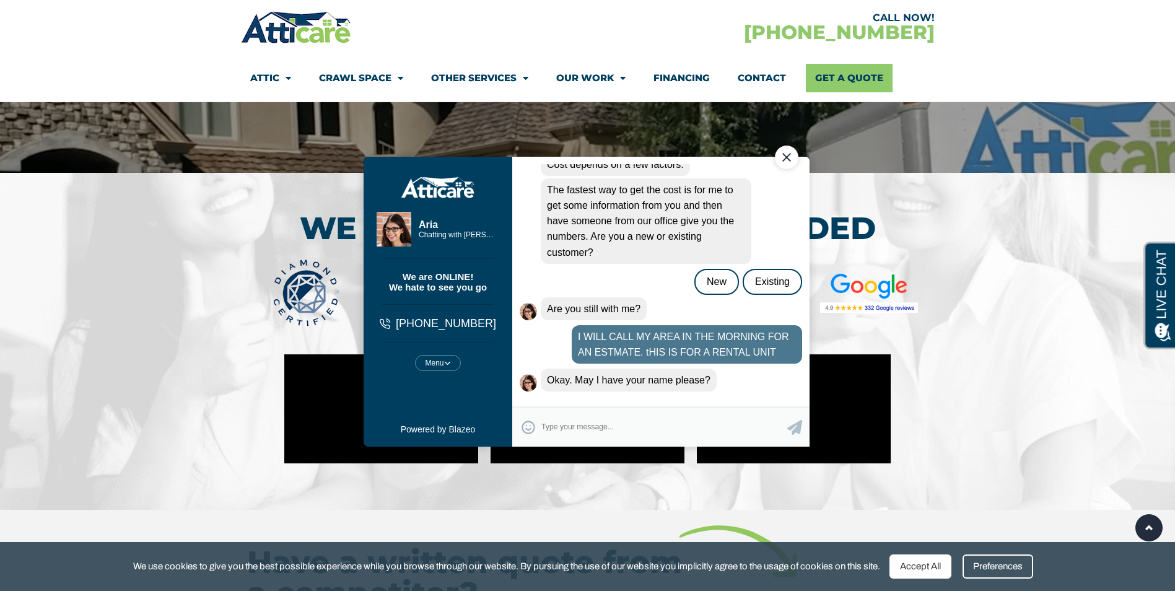
click at [787, 155] on div "Close Chat" at bounding box center [786, 158] width 24 height 24
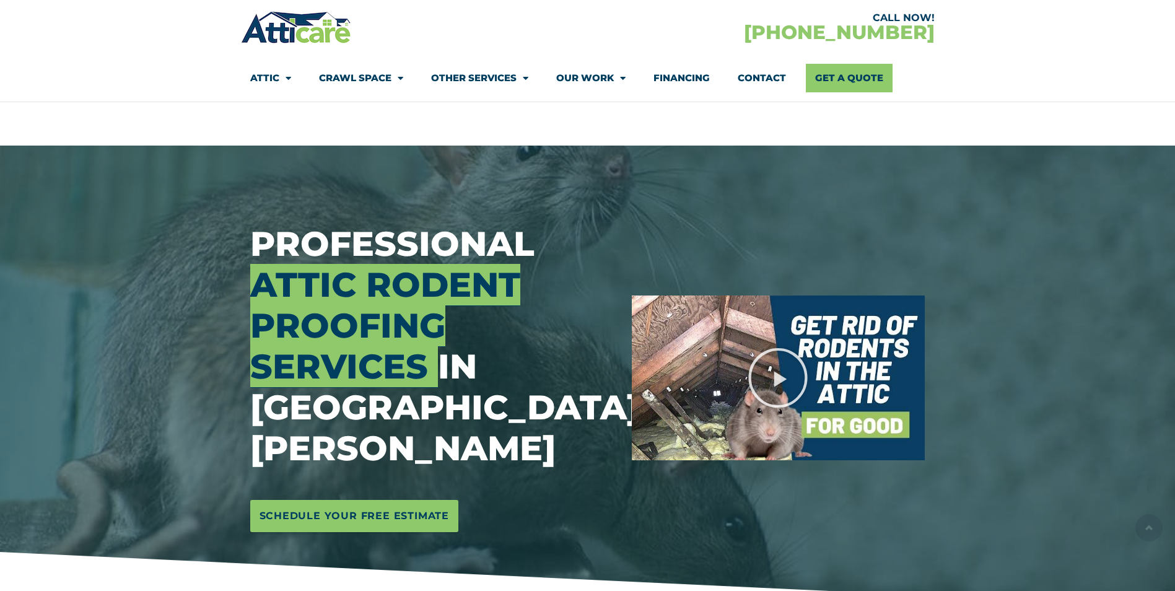
select select "[GEOGRAPHIC_DATA]"
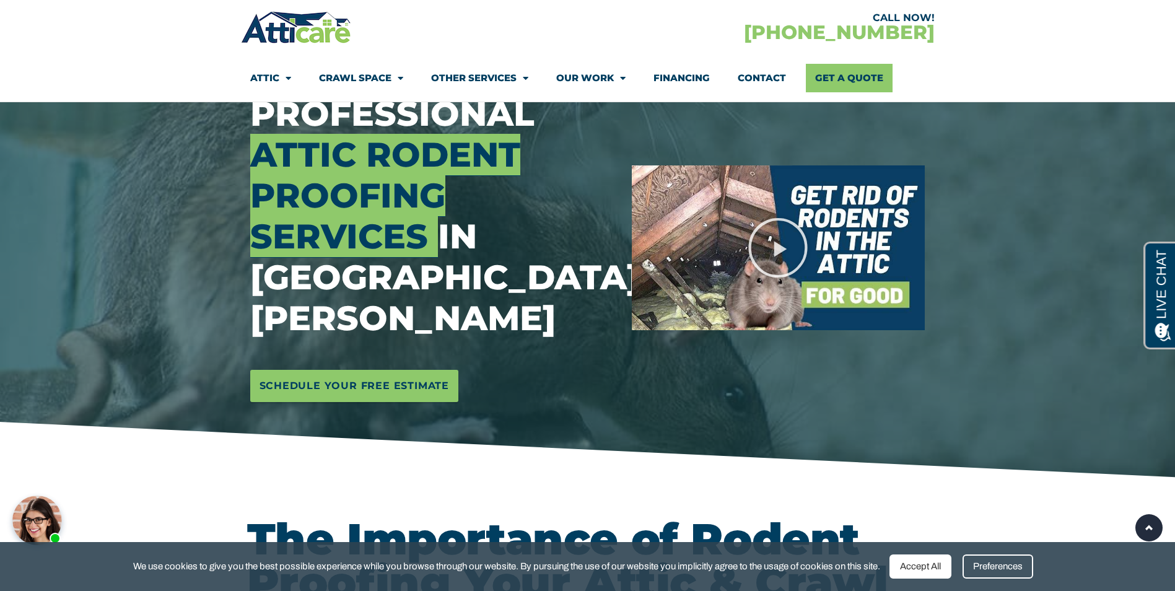
scroll to position [124, 0]
